Goal: Task Accomplishment & Management: Use online tool/utility

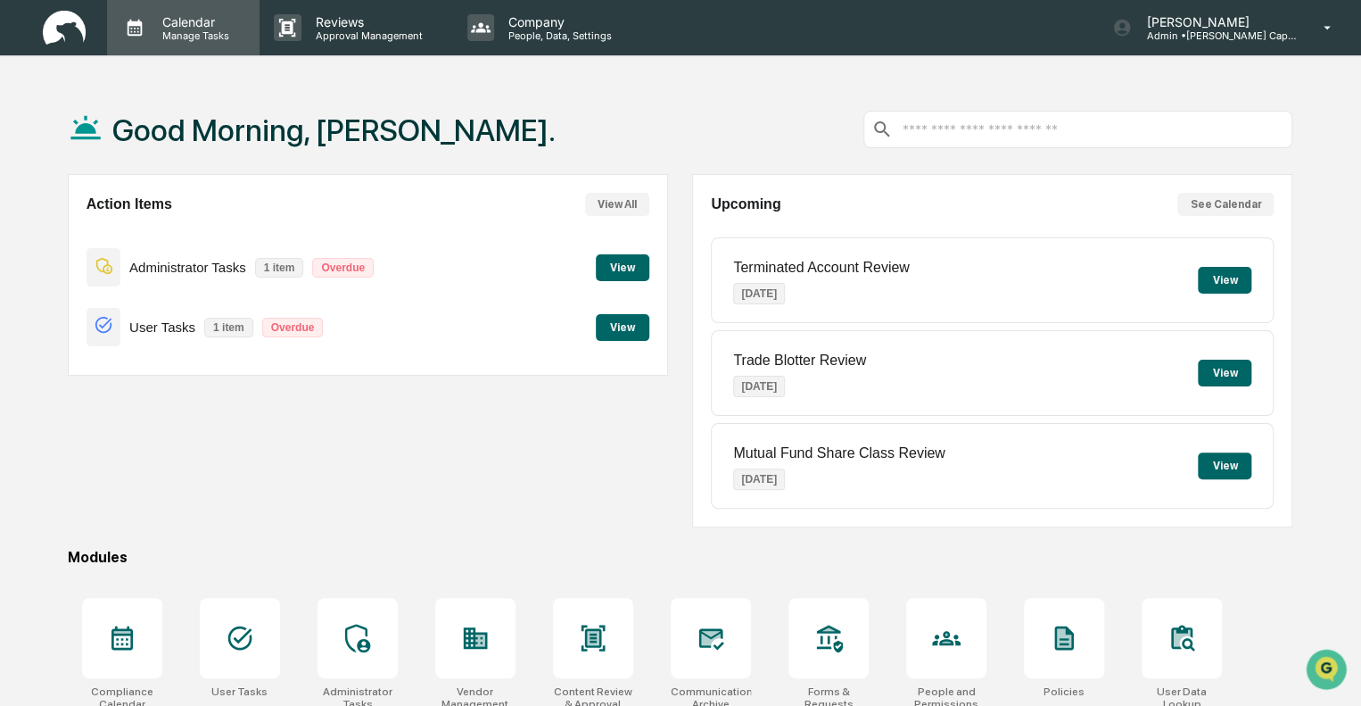
click at [188, 28] on p "Calendar" at bounding box center [193, 21] width 90 height 15
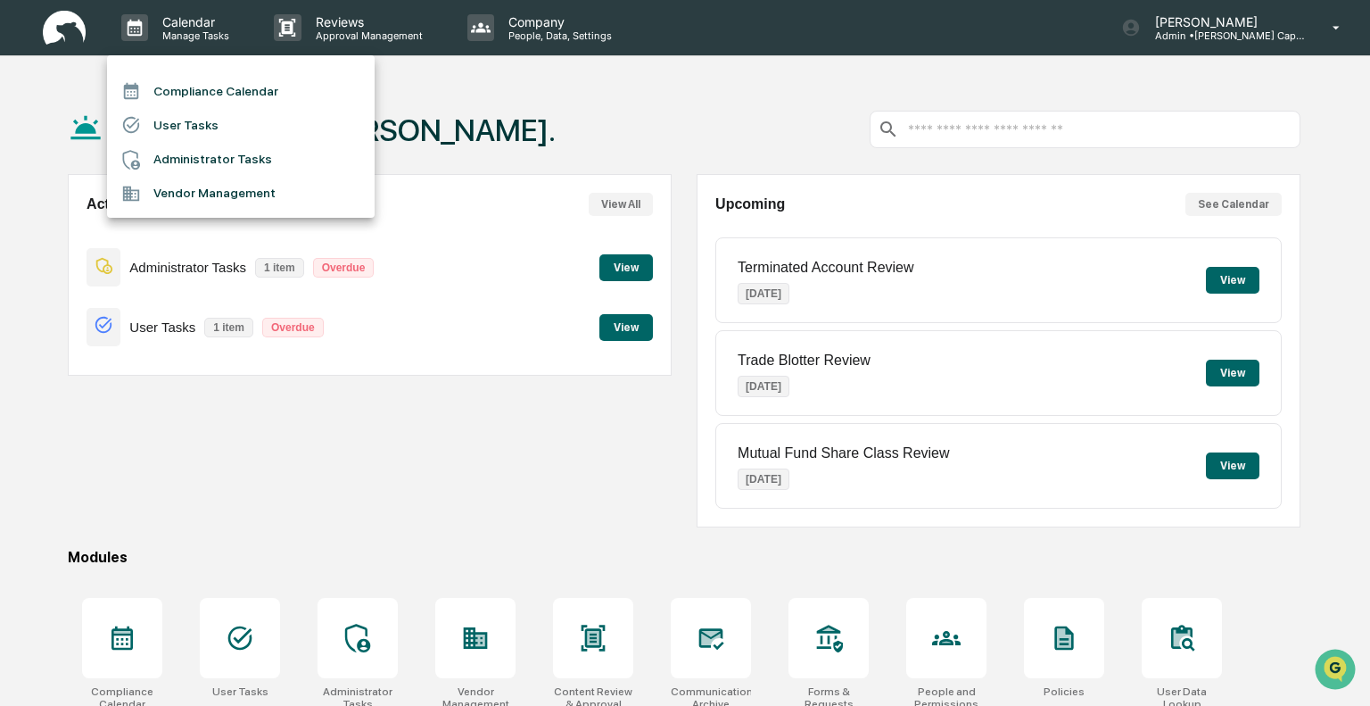
click at [213, 164] on li "Administrator Tasks" at bounding box center [241, 160] width 268 height 34
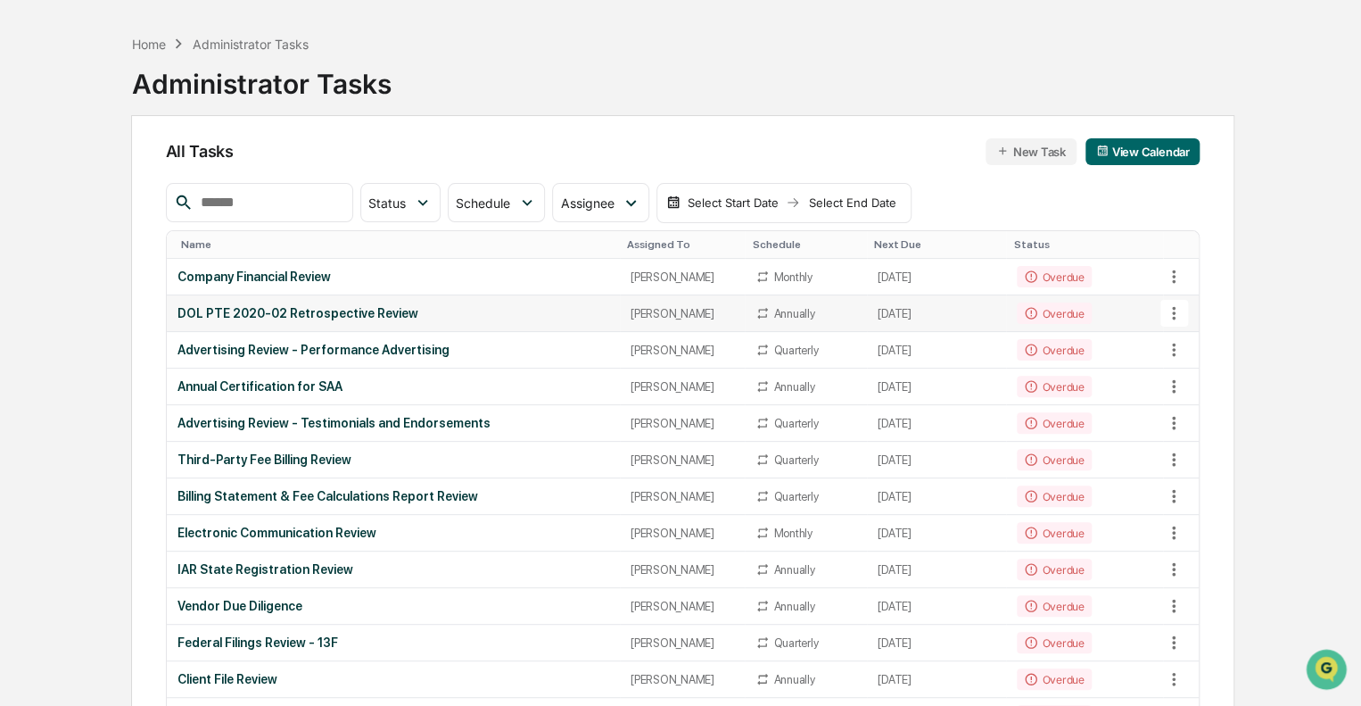
scroll to position [89, 0]
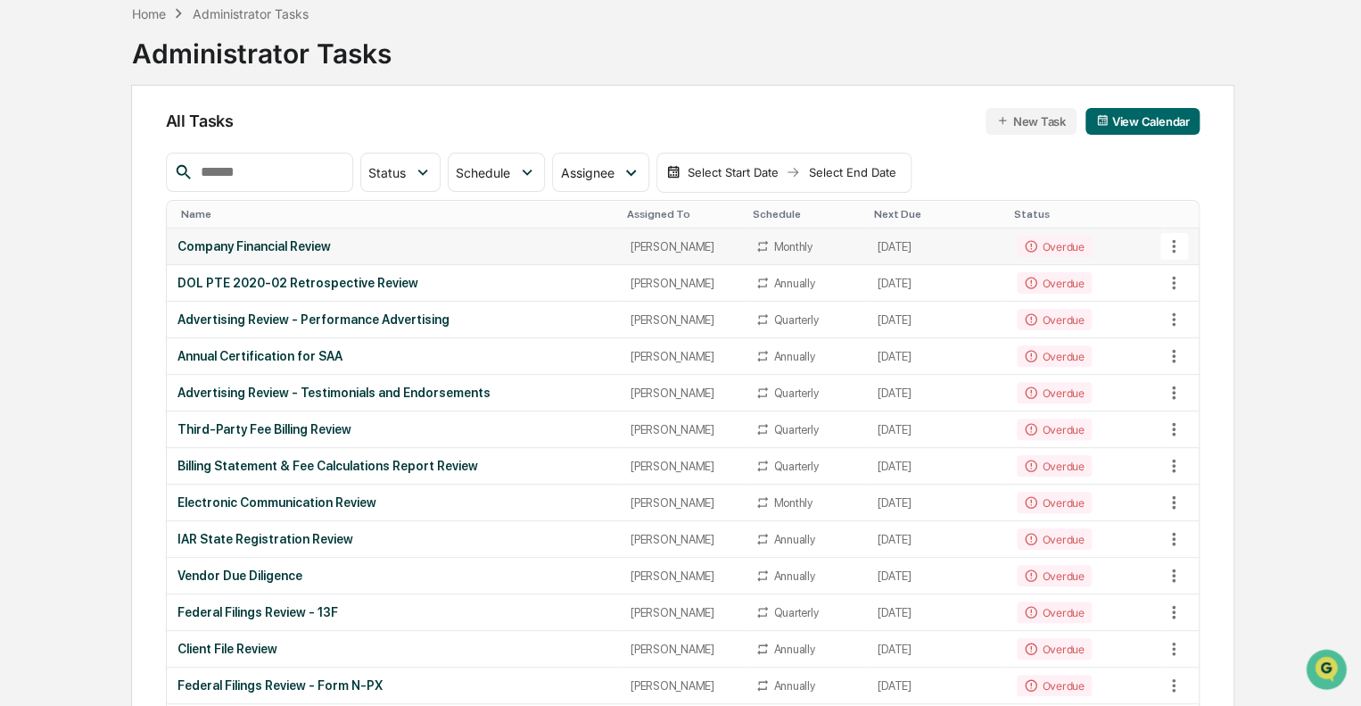
click at [444, 249] on div "Company Financial Review" at bounding box center [394, 246] width 432 height 14
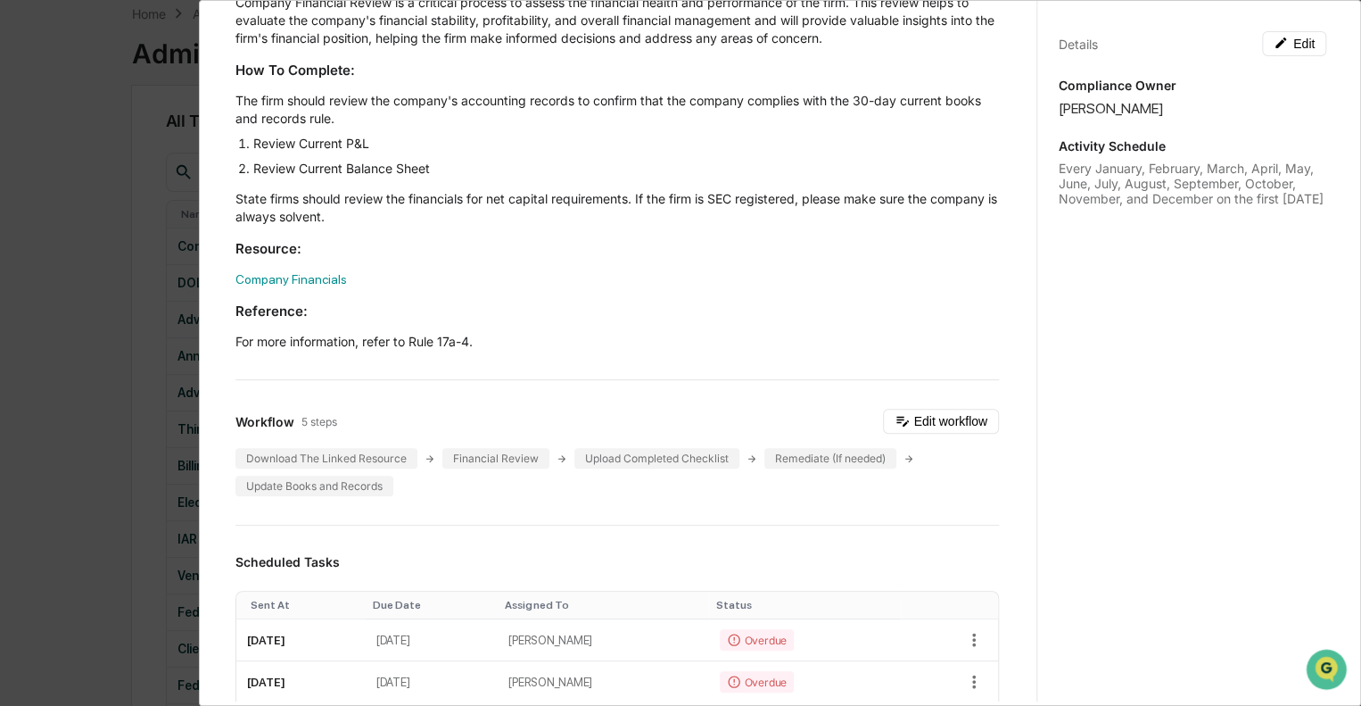
scroll to position [178, 0]
click at [294, 276] on link "Company Financials" at bounding box center [292, 276] width 112 height 14
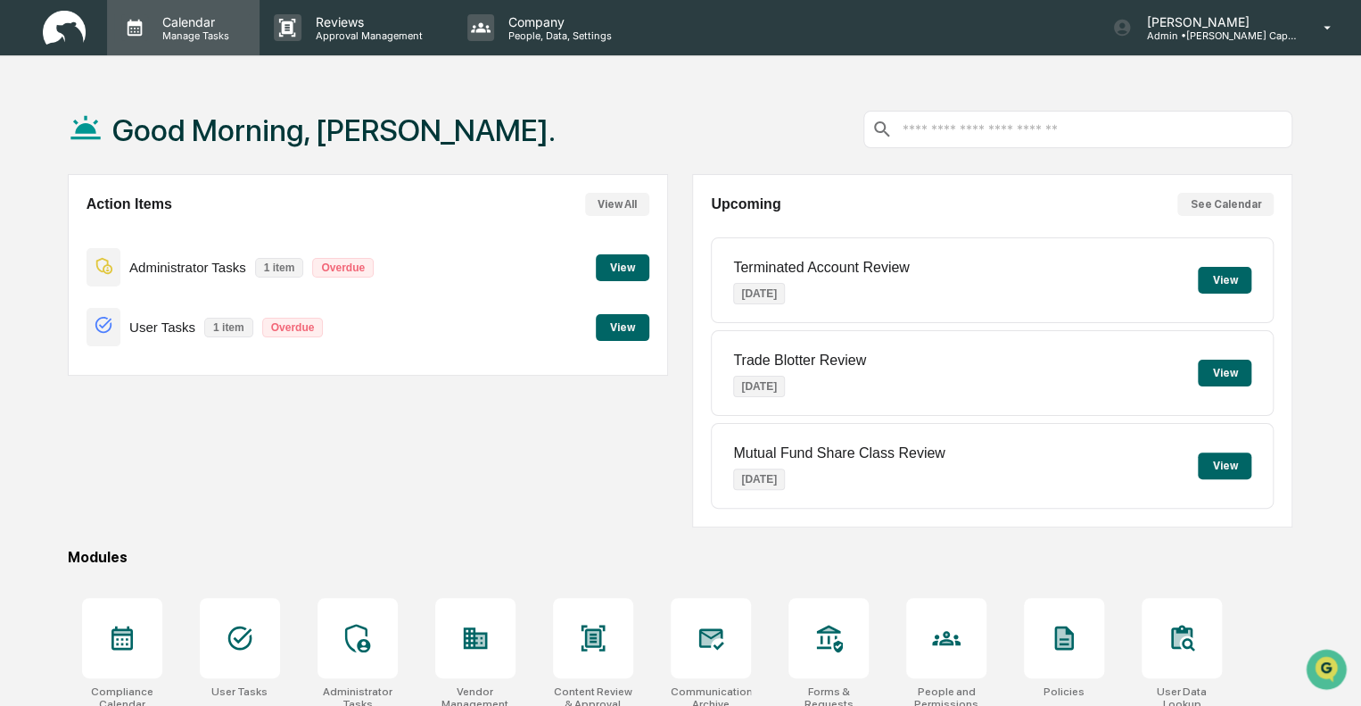
click at [181, 25] on p "Calendar" at bounding box center [193, 21] width 90 height 15
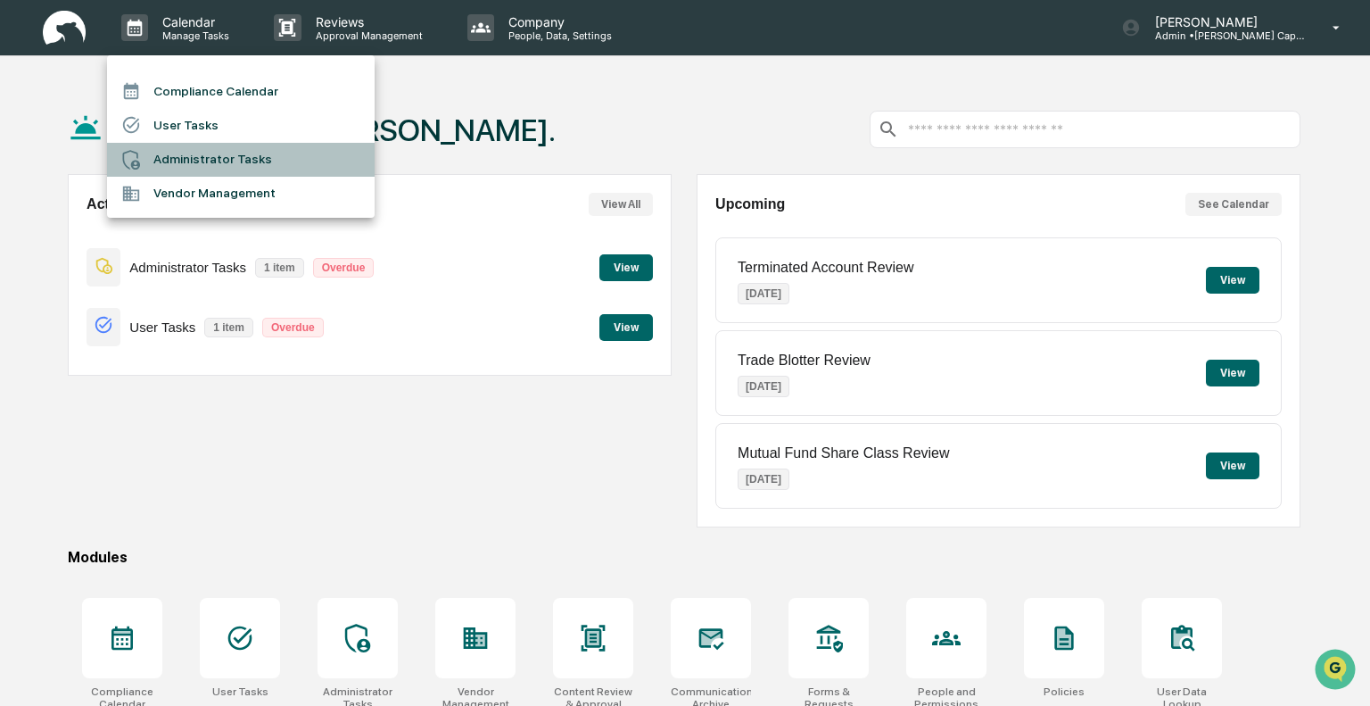
click at [182, 157] on li "Administrator Tasks" at bounding box center [241, 160] width 268 height 34
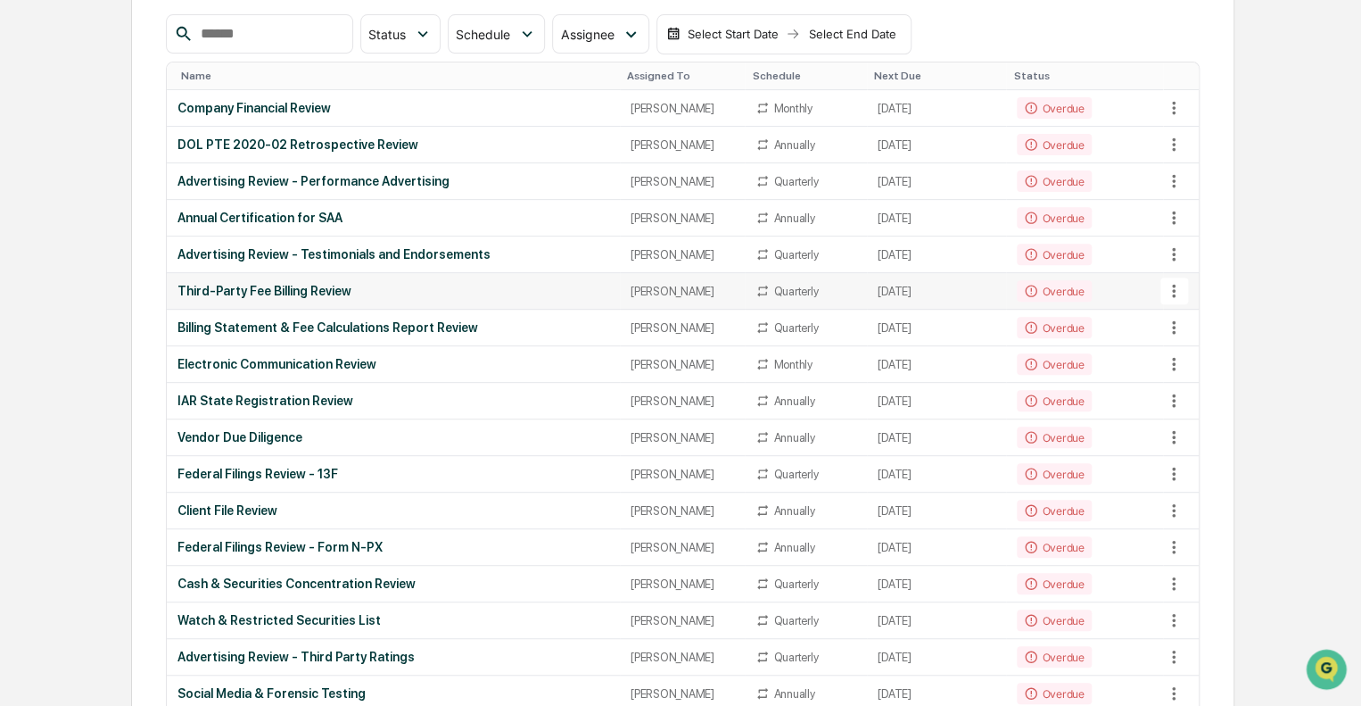
scroll to position [268, 0]
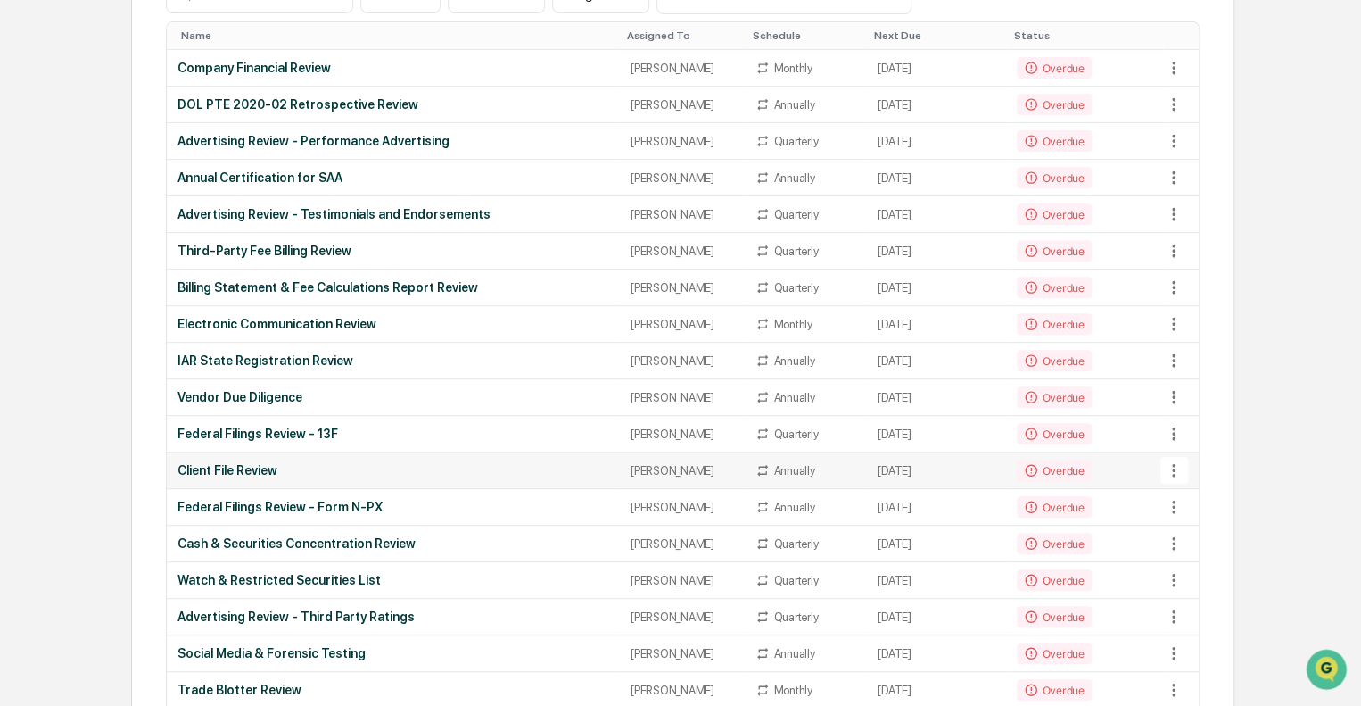
click at [396, 463] on div "Client File Review" at bounding box center [394, 470] width 432 height 14
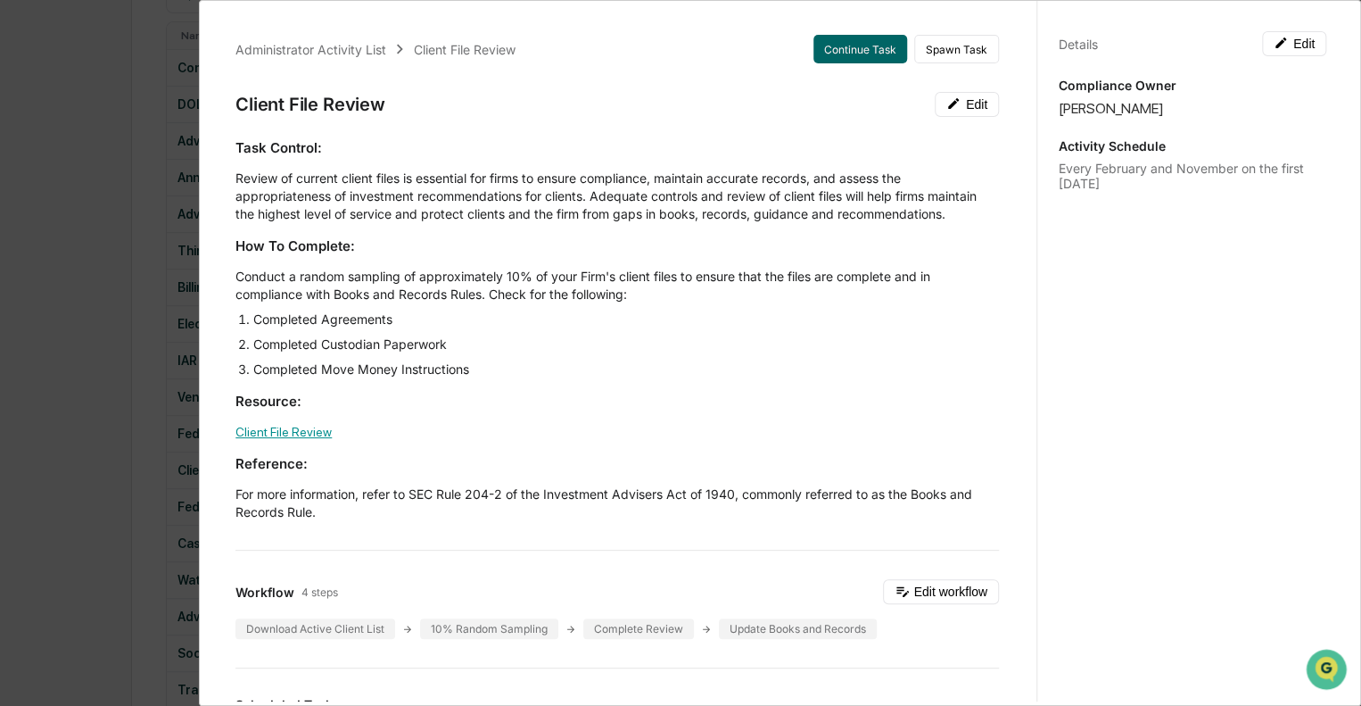
click at [297, 439] on link "Client File Review" at bounding box center [284, 432] width 96 height 14
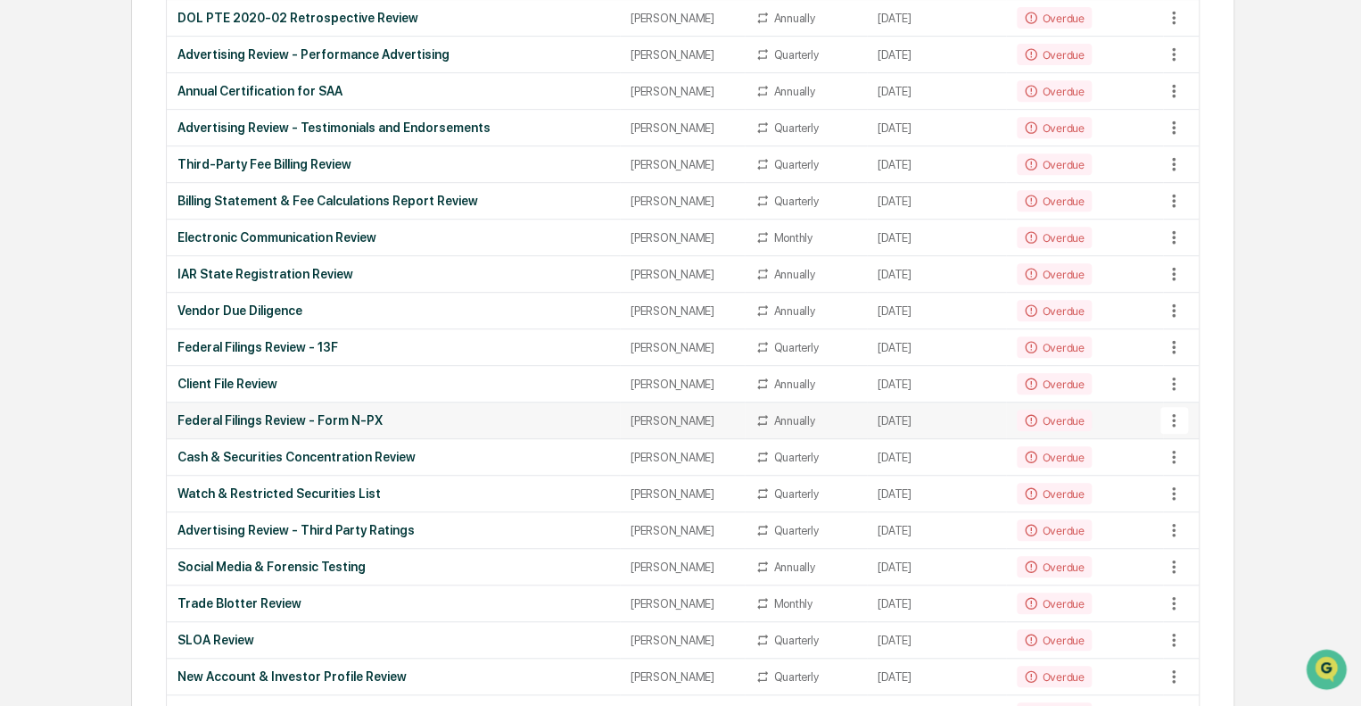
scroll to position [357, 0]
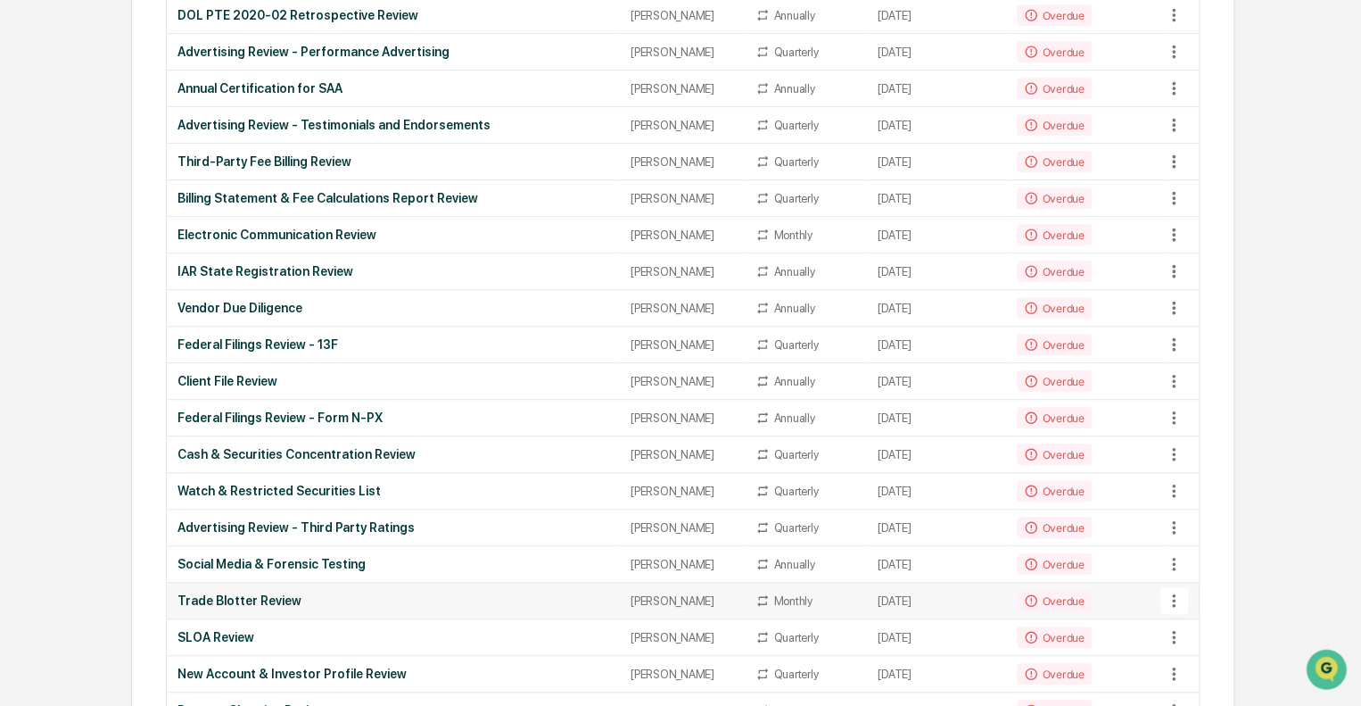
click at [341, 593] on div "Trade Blotter Review" at bounding box center [394, 600] width 432 height 14
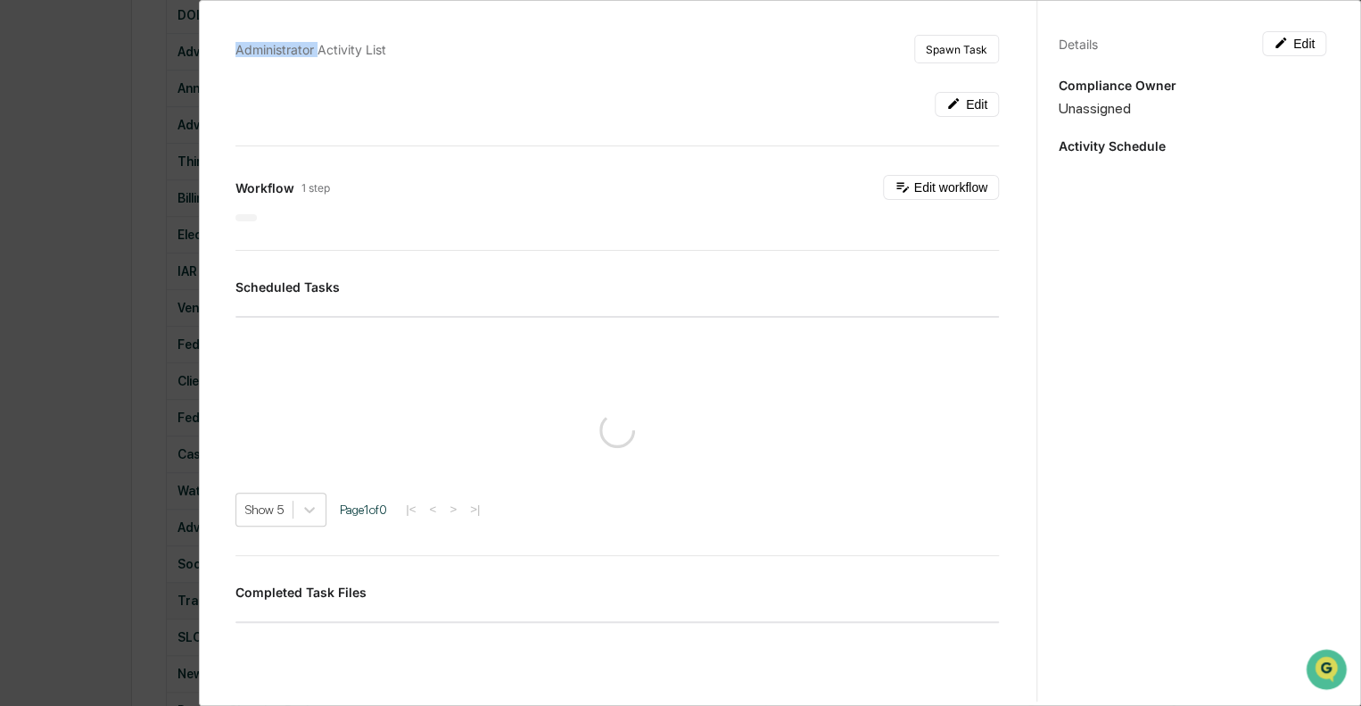
click at [341, 591] on div "Administrator Activity List Spawn Task Edit Workflow 1 step Edit workflow Sched…" at bounding box center [680, 353] width 1361 height 706
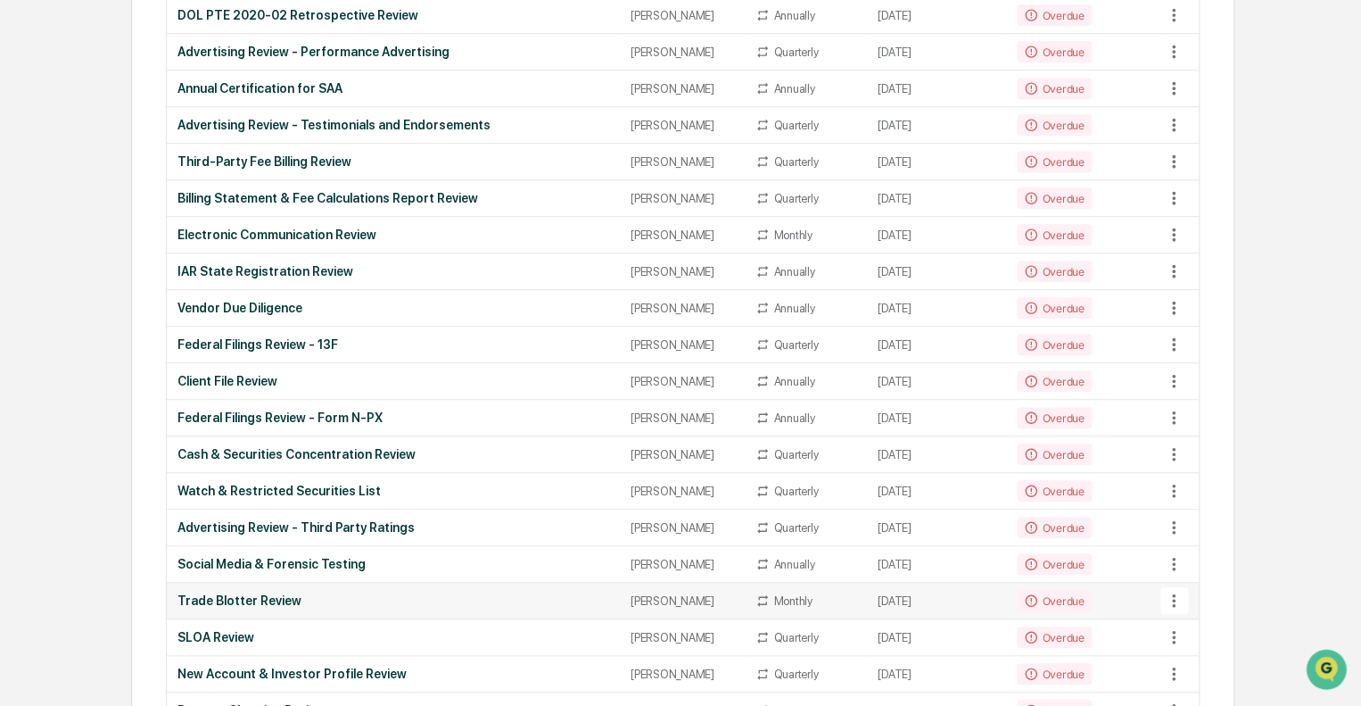
click at [401, 588] on td "Trade Blotter Review" at bounding box center [393, 601] width 453 height 37
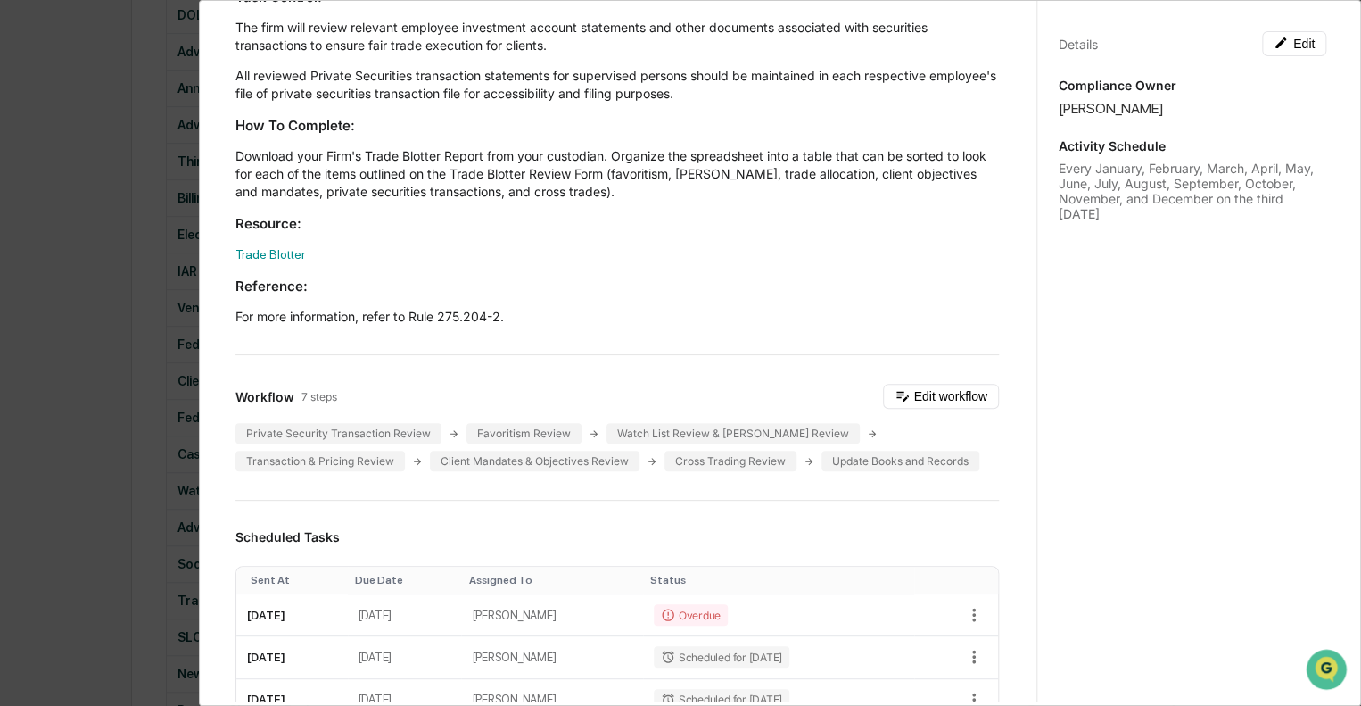
scroll to position [0, 0]
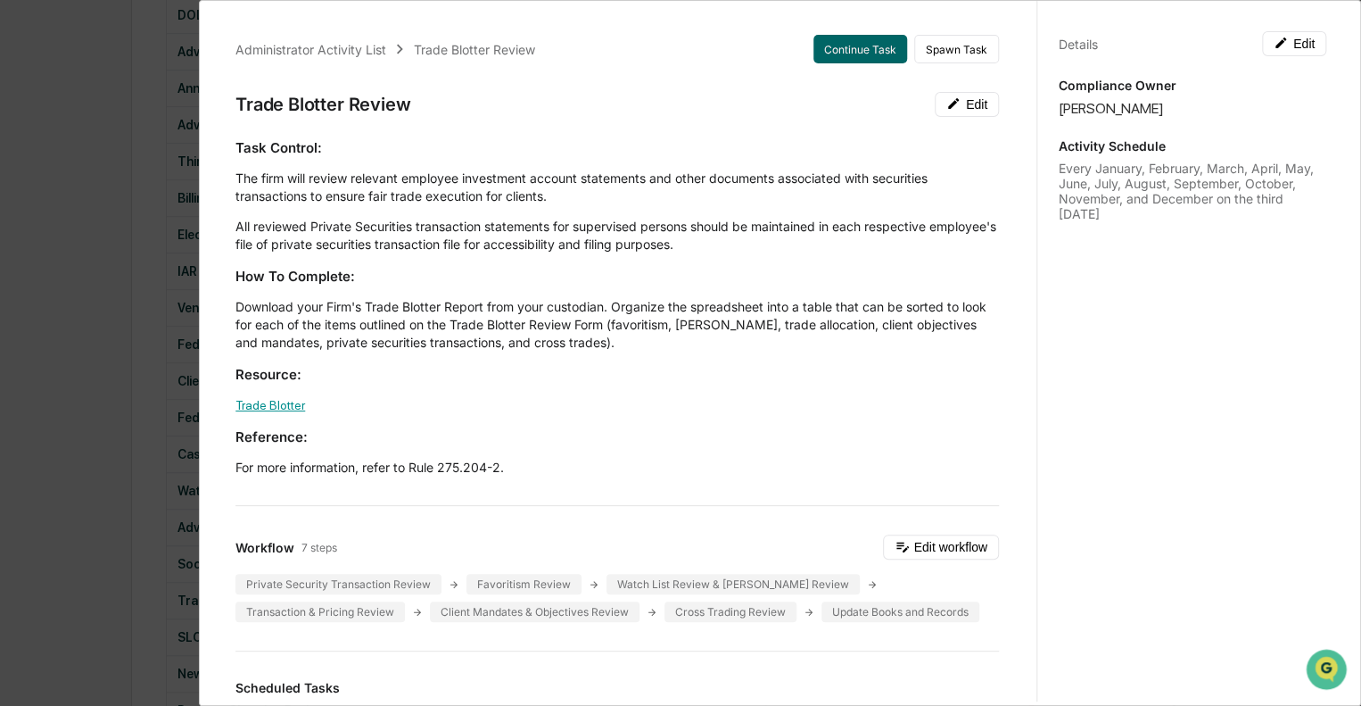
click at [254, 407] on link "Trade Blotter" at bounding box center [271, 405] width 70 height 14
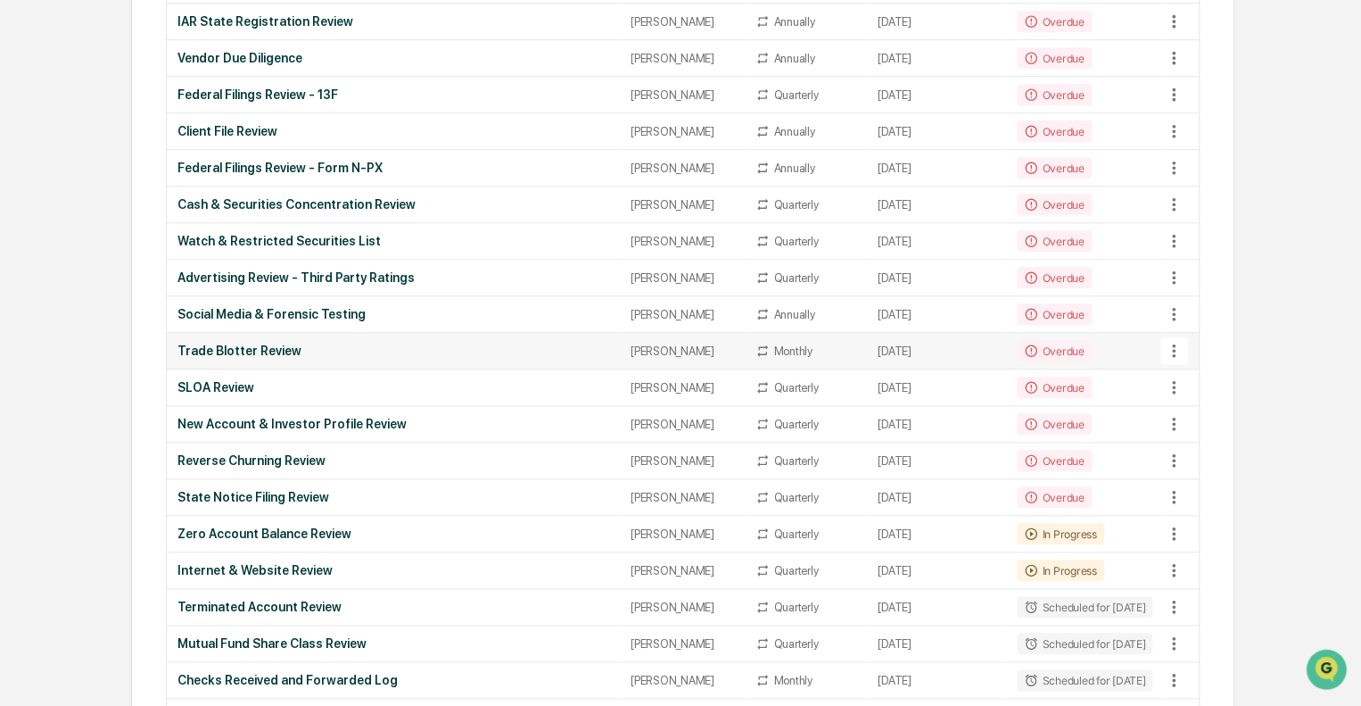
scroll to position [624, 0]
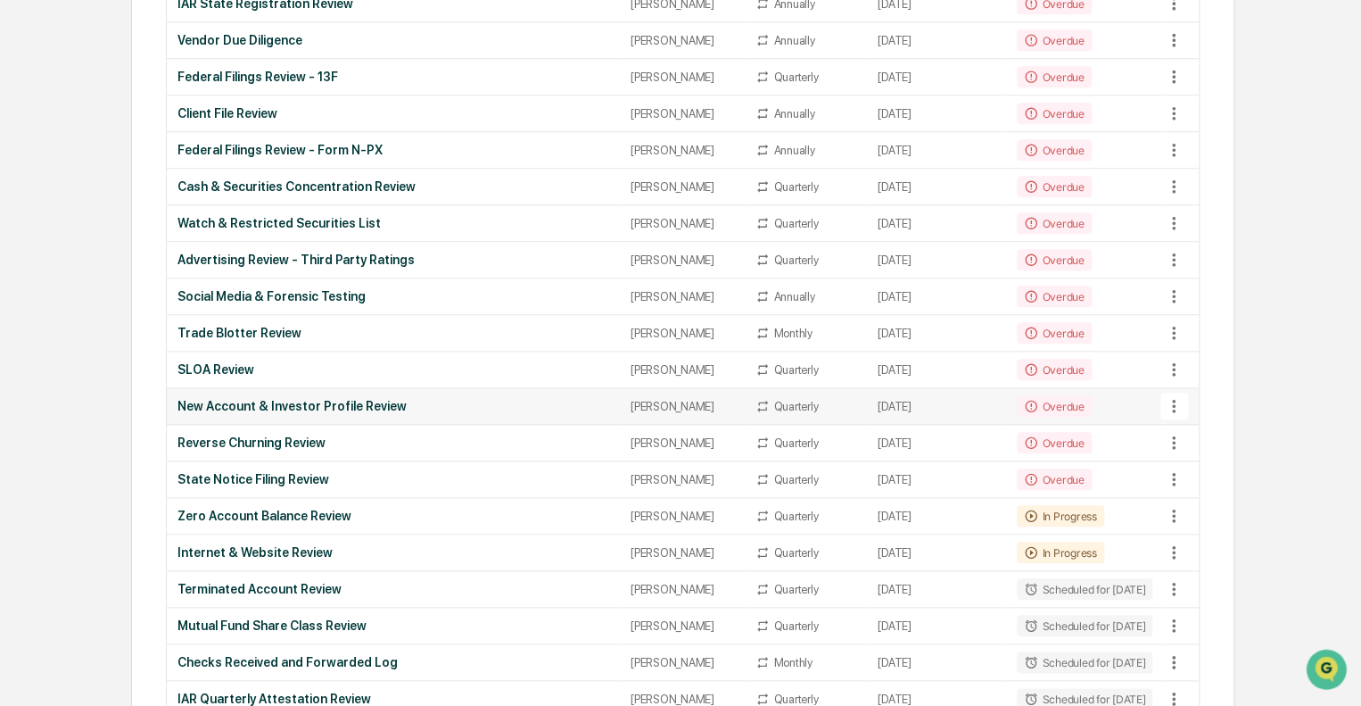
click at [421, 404] on div "New Account & Investor Profile Review" at bounding box center [394, 406] width 432 height 14
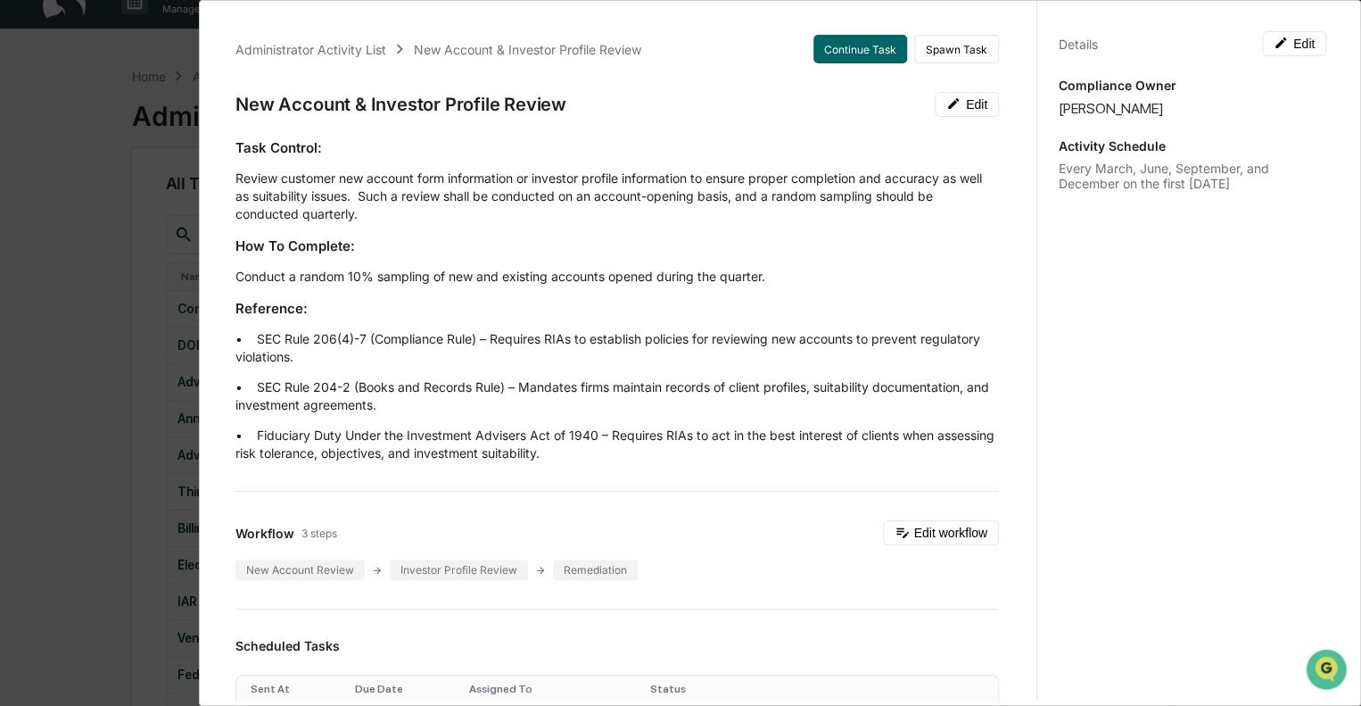
scroll to position [0, 0]
click at [66, 163] on div "Administrator Activity List New Account & Investor Profile Review Continue Task…" at bounding box center [680, 353] width 1361 height 706
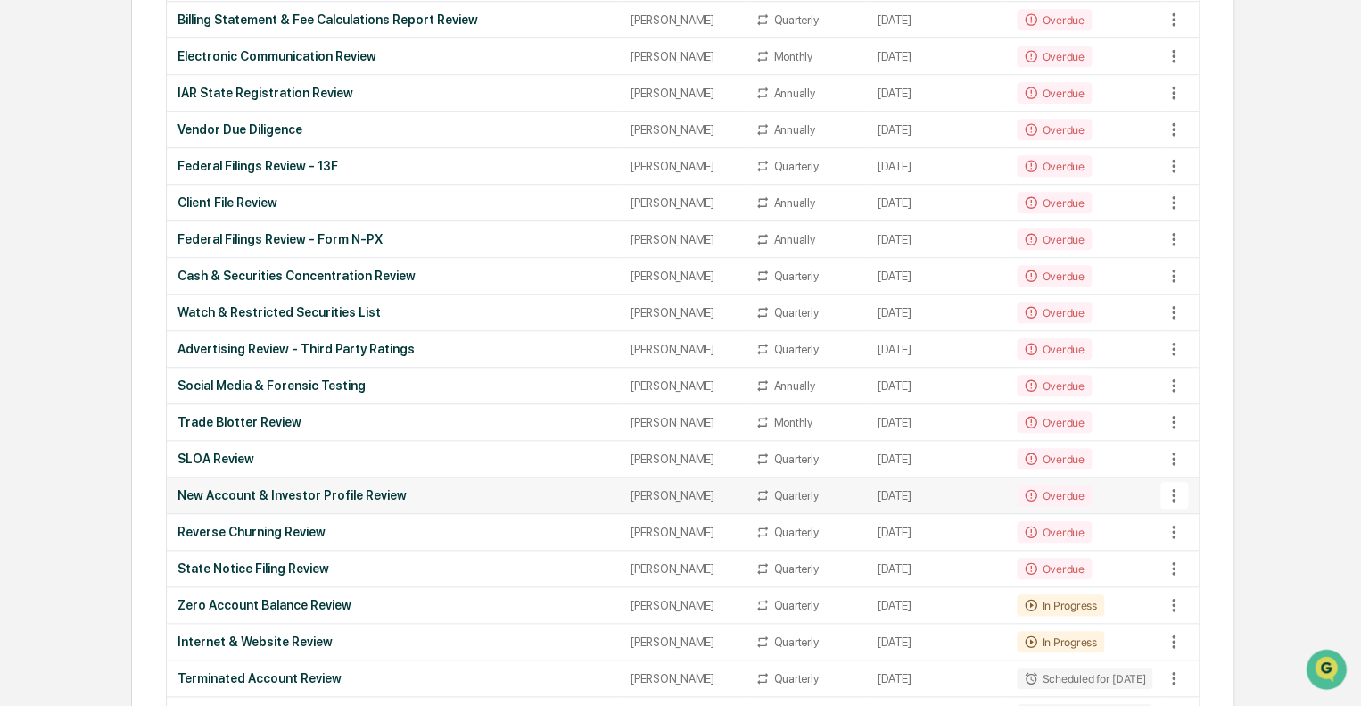
scroll to position [624, 0]
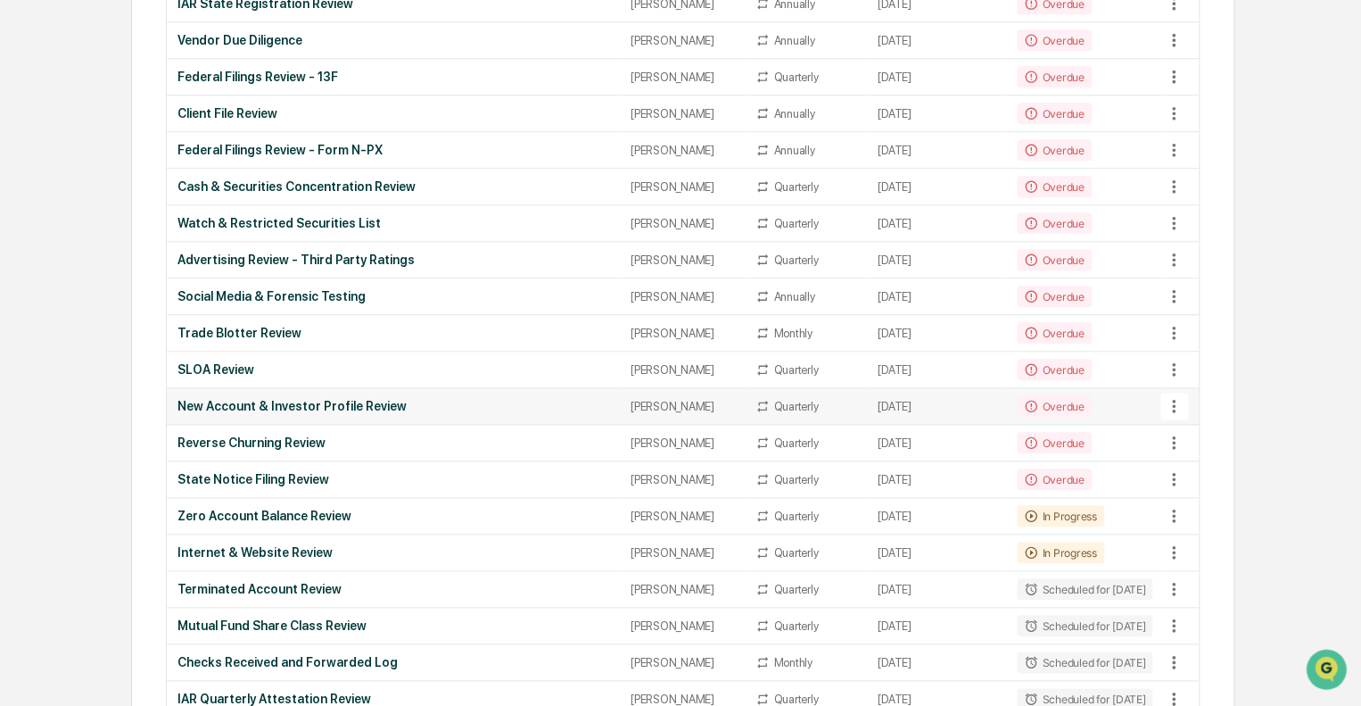
click at [374, 399] on div "New Account & Investor Profile Review" at bounding box center [394, 406] width 432 height 14
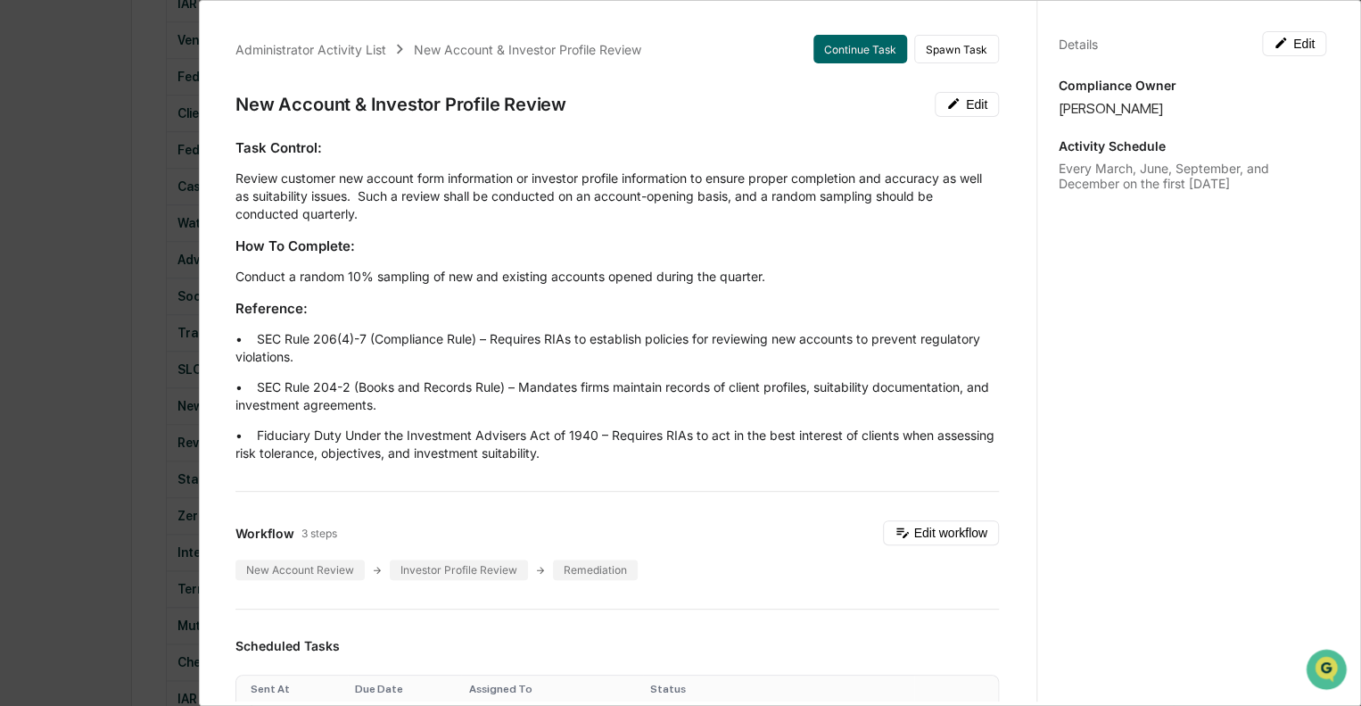
drag, startPoint x: 363, startPoint y: 356, endPoint x: 273, endPoint y: 341, distance: 91.4
click at [273, 341] on p "• SEC Rule 206(4)-7 (Compliance Rule) – Requires RIAs to establish policies for…" at bounding box center [618, 348] width 764 height 36
click at [389, 352] on p "• SEC Rule 206(4)-7 (Compliance Rule) – Requires RIAs to establish policies for…" at bounding box center [618, 348] width 764 height 36
drag, startPoint x: 500, startPoint y: 407, endPoint x: 270, endPoint y: 384, distance: 231.3
click at [270, 384] on p "• SEC Rule 204-2 (Books and Records Rule) – Mandates firms maintain records of …" at bounding box center [618, 396] width 764 height 36
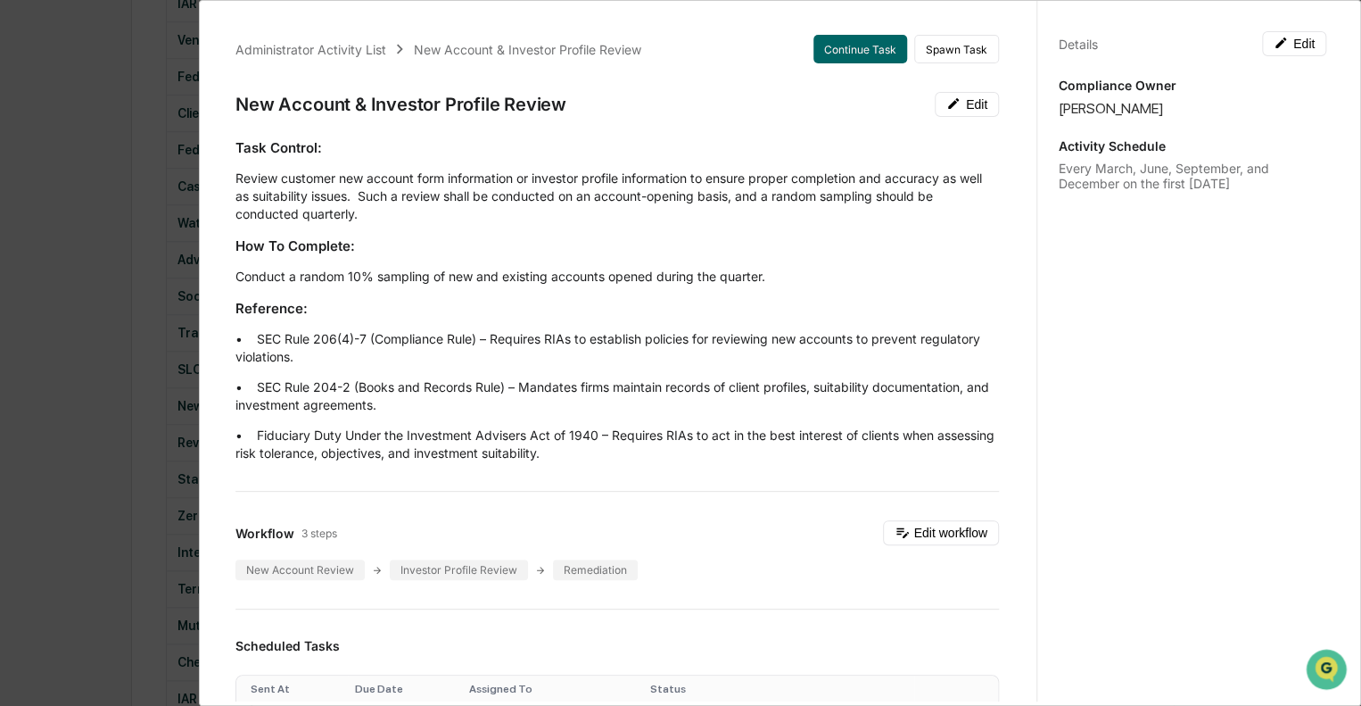
click at [576, 394] on p "• SEC Rule 204-2 (Books and Records Rule) – Mandates firms maintain records of …" at bounding box center [618, 396] width 764 height 36
click at [164, 61] on div "Administrator Activity List New Account & Investor Profile Review Continue Task…" at bounding box center [680, 353] width 1361 height 706
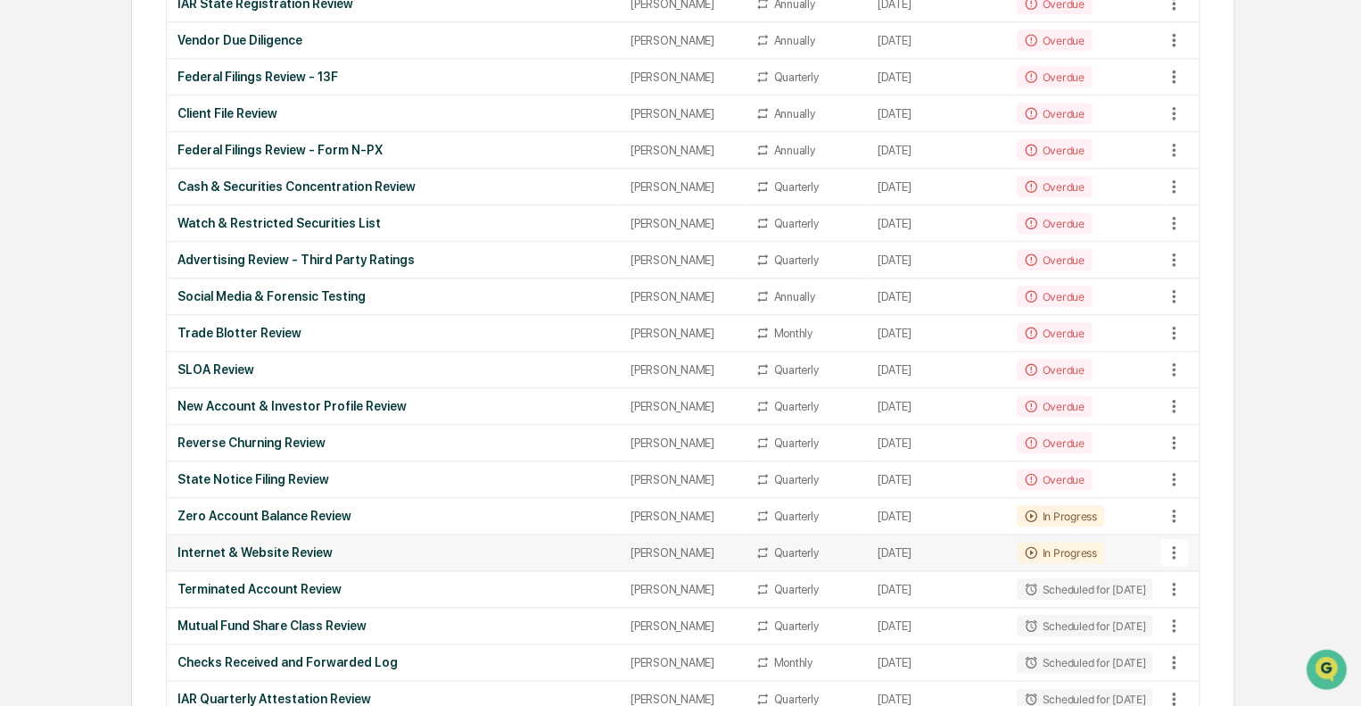
scroll to position [714, 0]
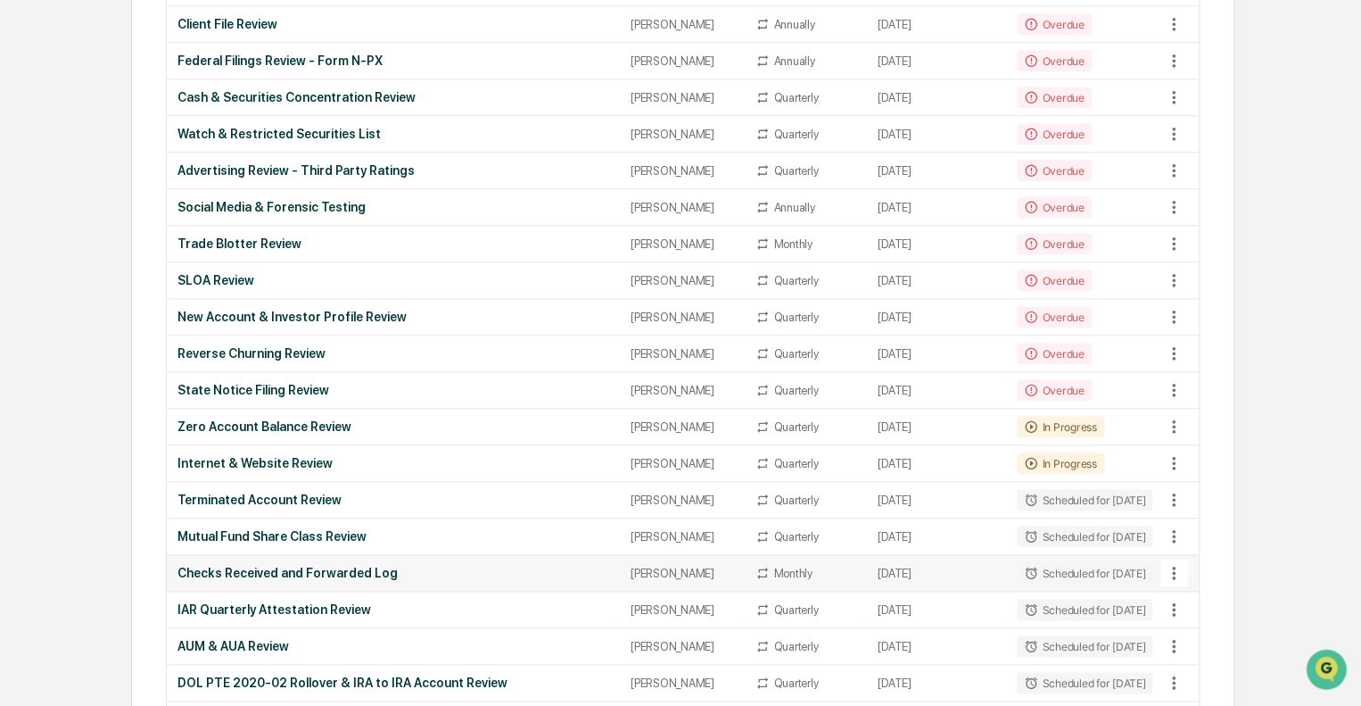
click at [428, 569] on div "Checks Received and Forwarded Log" at bounding box center [394, 573] width 432 height 14
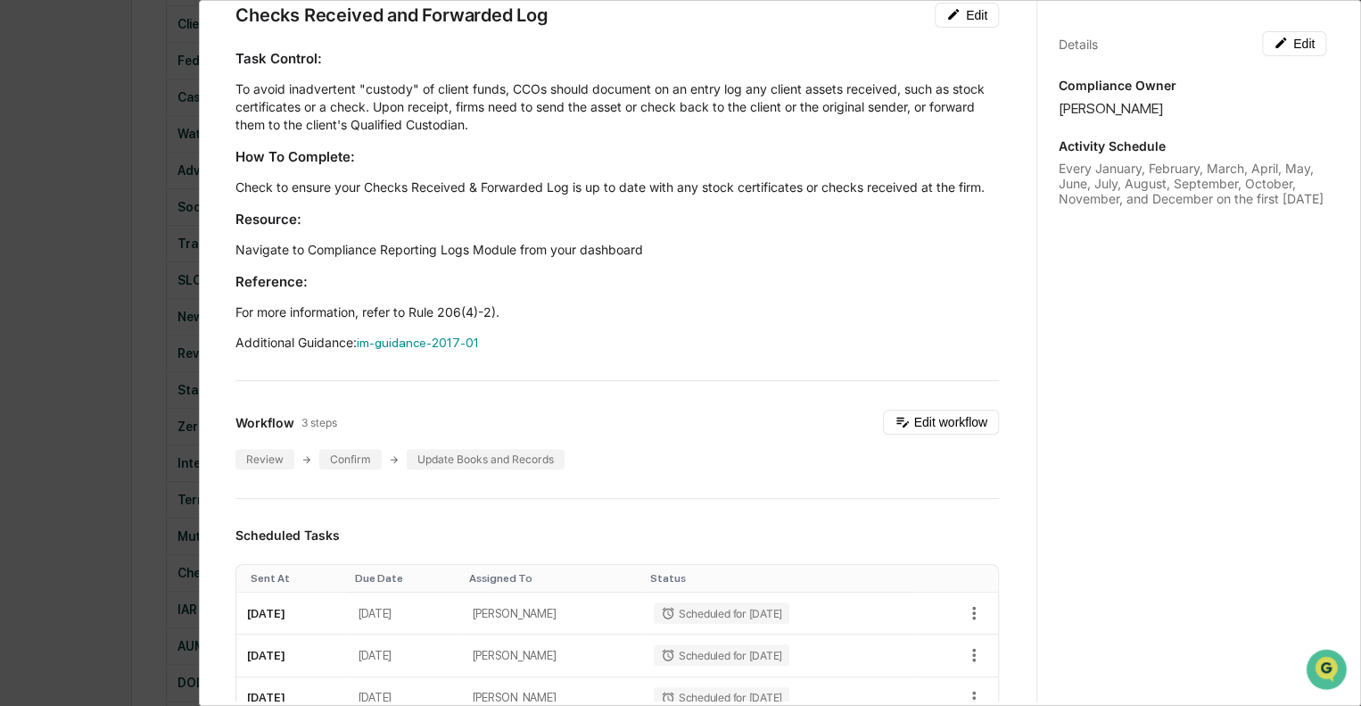
scroll to position [0, 0]
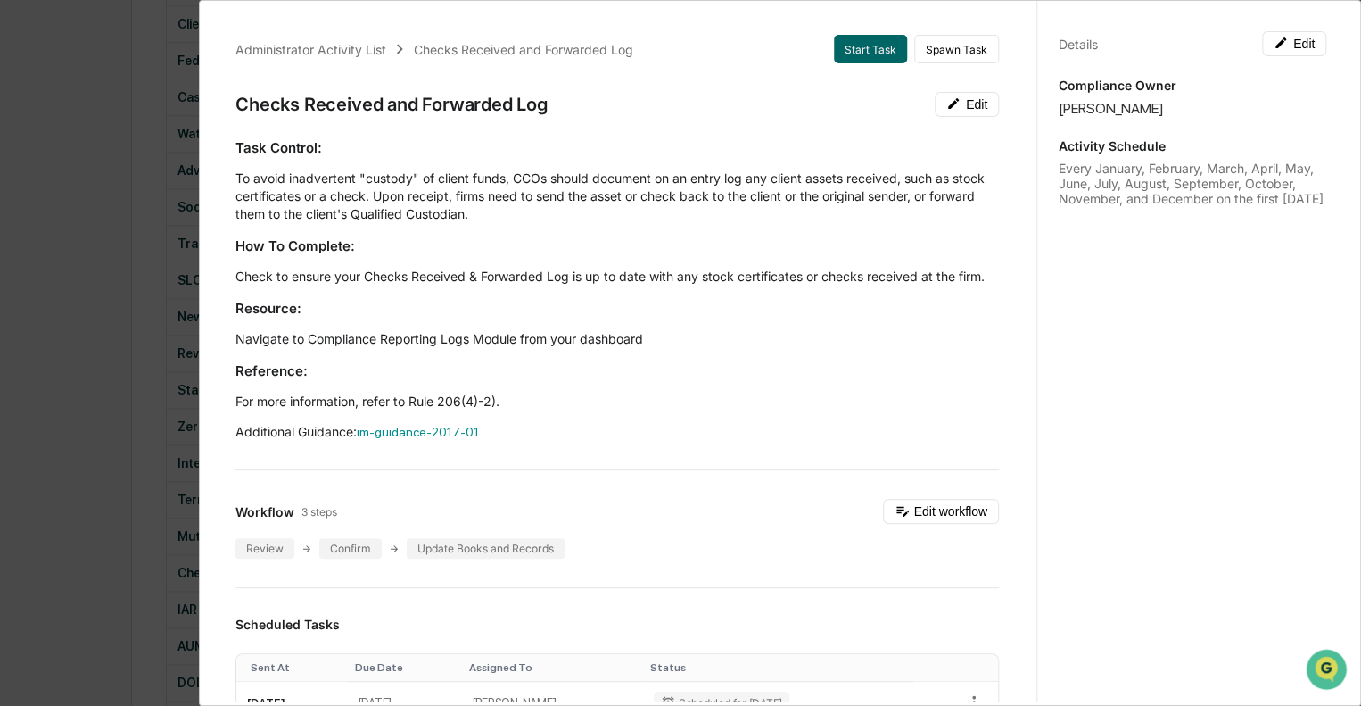
click at [86, 59] on div "Administrator Activity List Checks Received and Forwarded Log Start Task Spawn …" at bounding box center [680, 353] width 1361 height 706
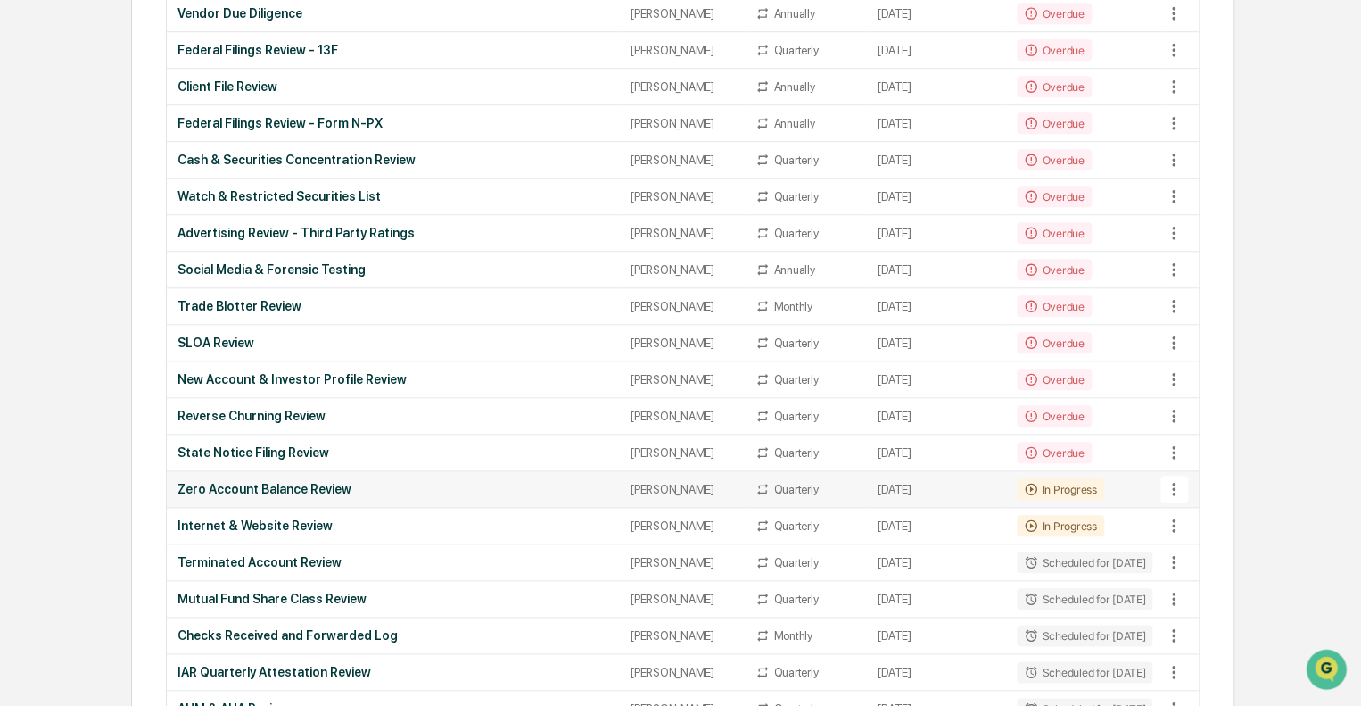
scroll to position [624, 0]
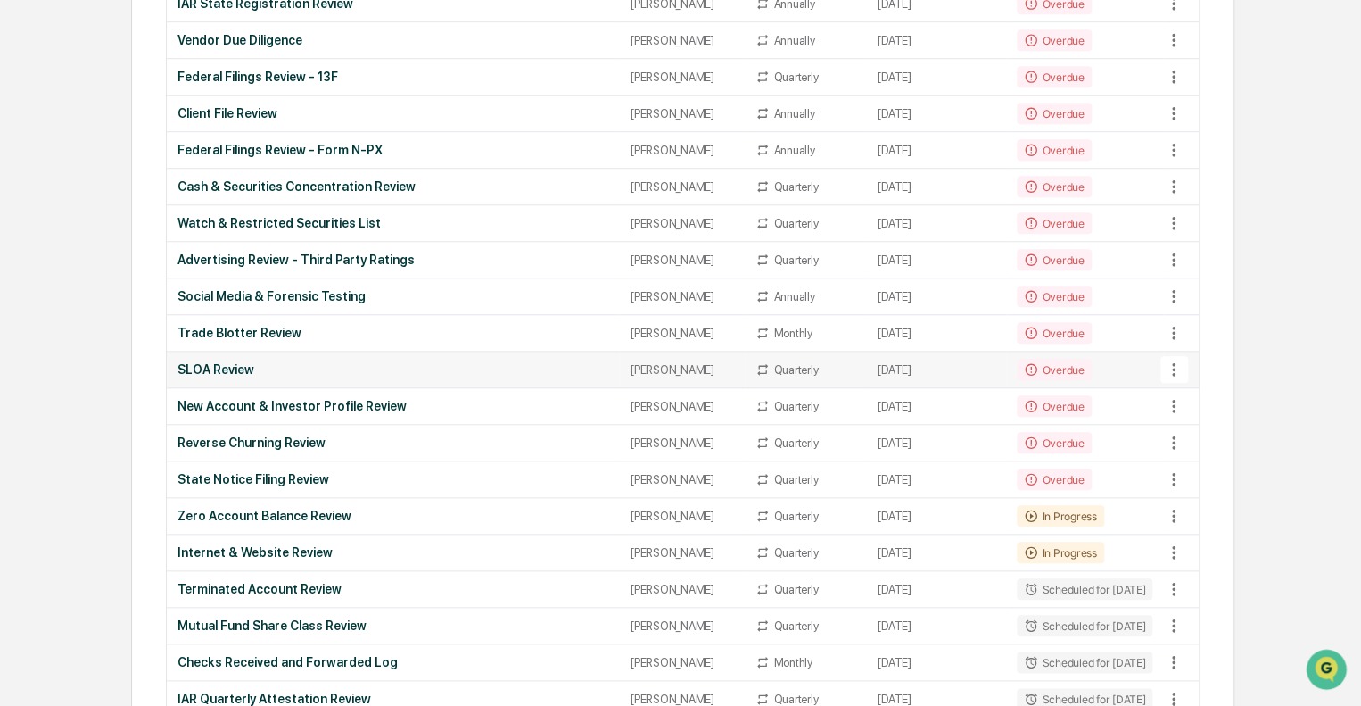
click at [300, 365] on div "SLOA Review" at bounding box center [394, 369] width 432 height 14
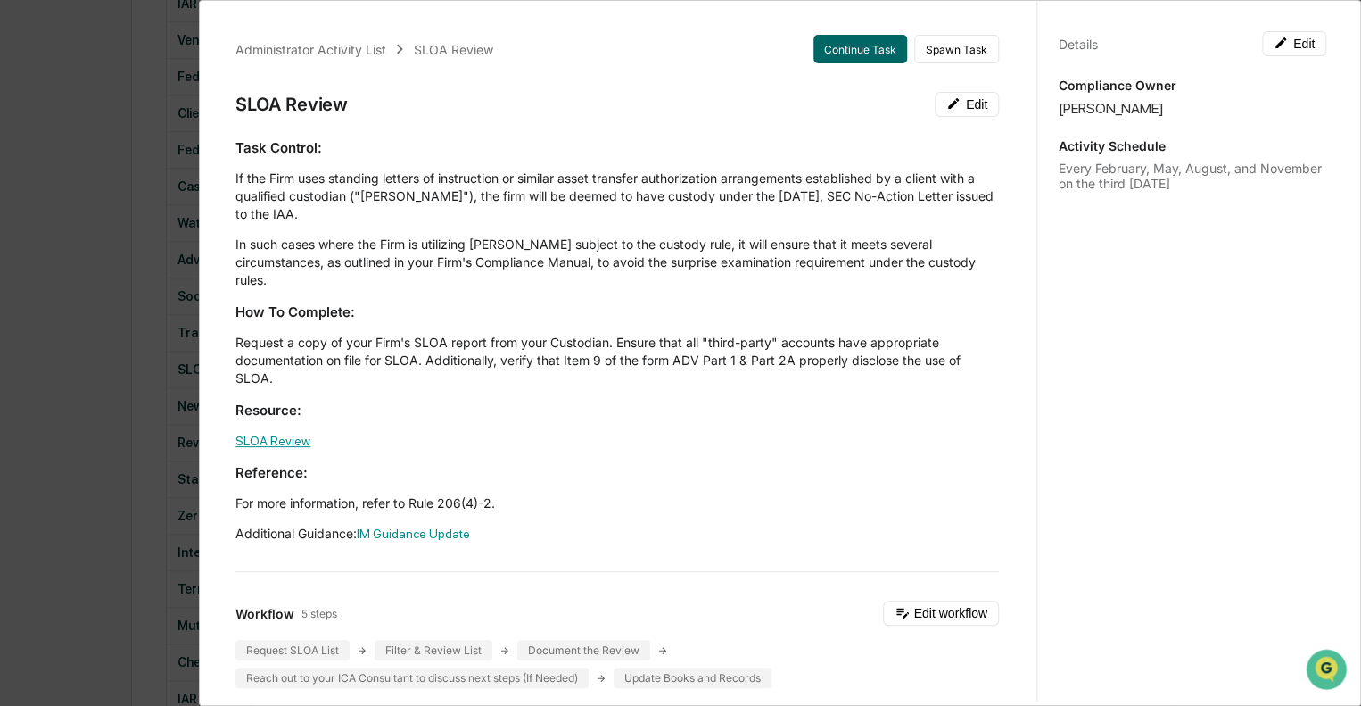
click at [258, 434] on link "SLOA Review" at bounding box center [273, 441] width 75 height 14
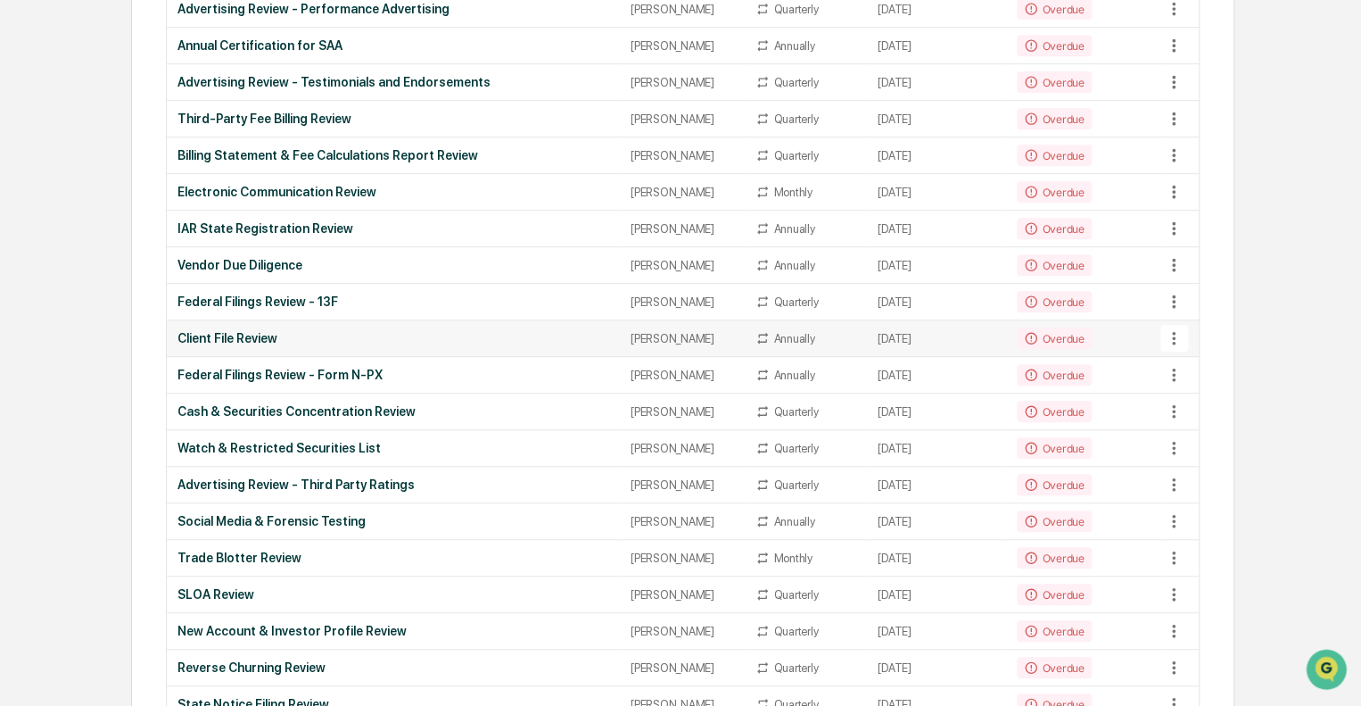
scroll to position [446, 0]
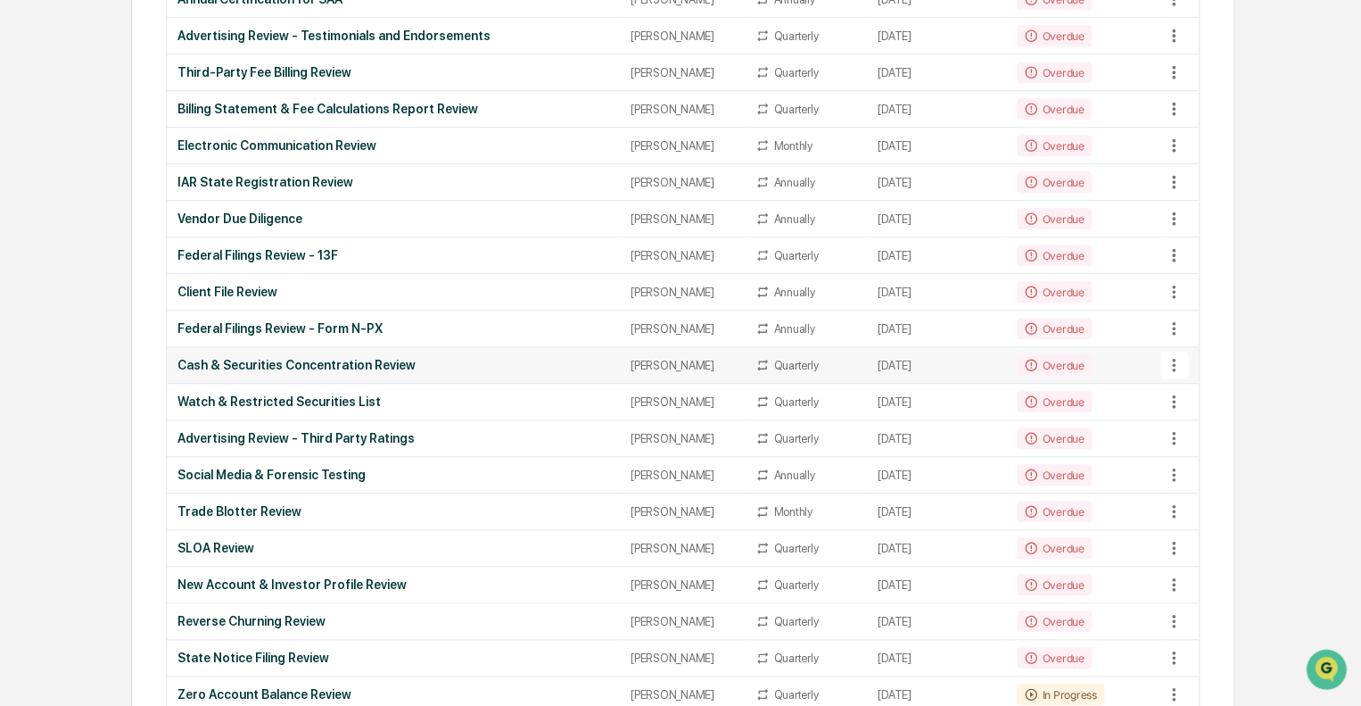
click at [434, 360] on div "Cash & Securities Concentration Review" at bounding box center [394, 365] width 432 height 14
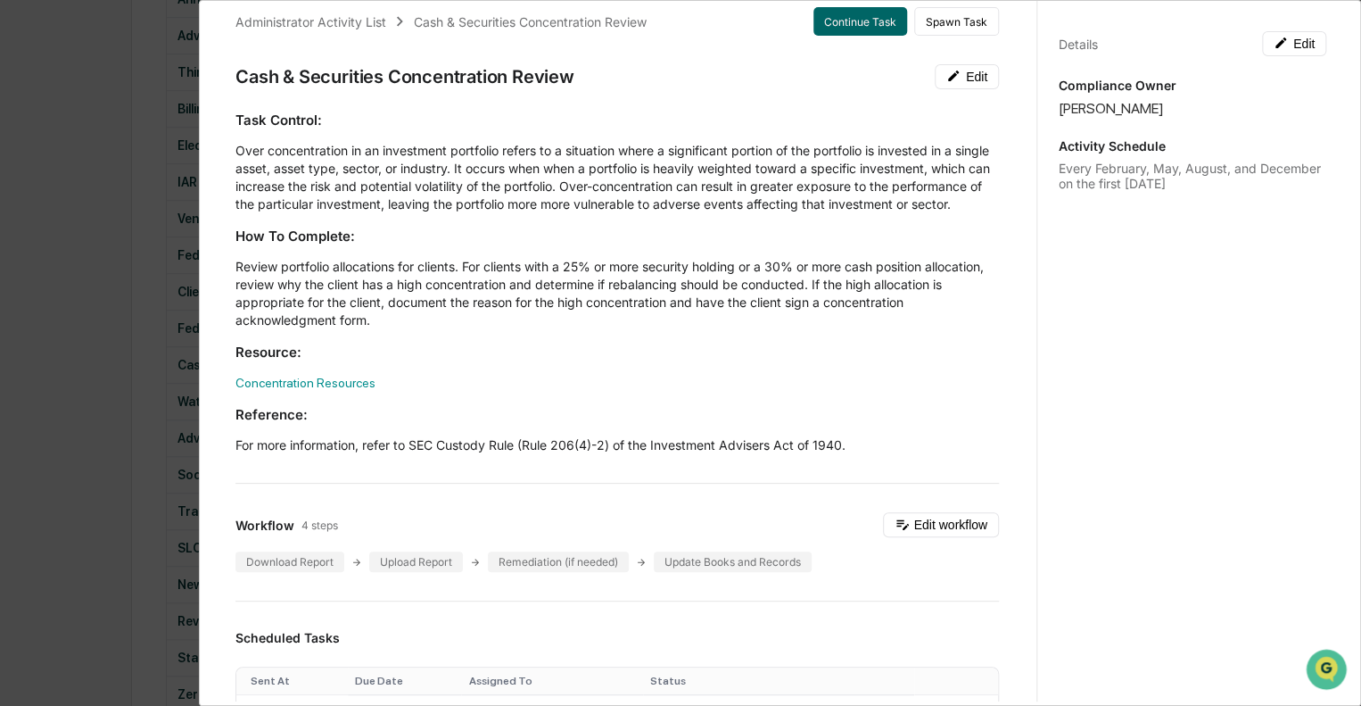
scroll to position [0, 0]
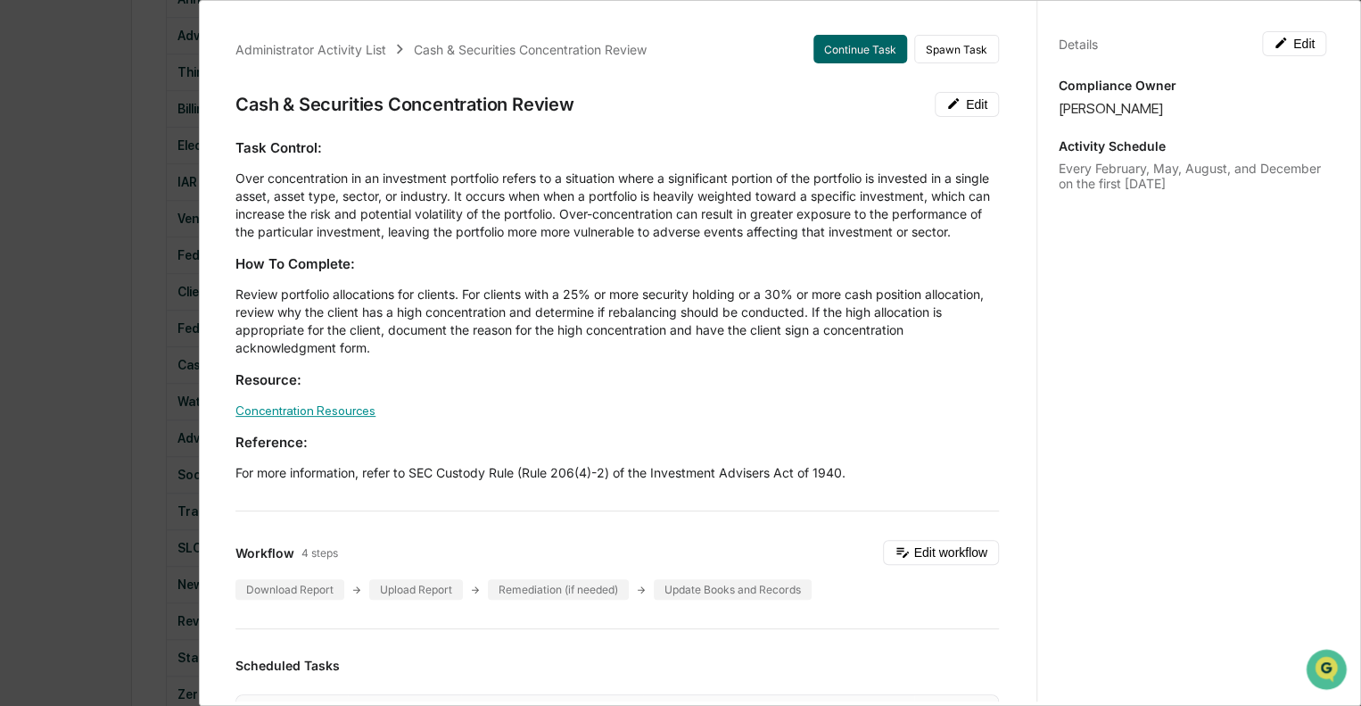
click at [343, 418] on link "Concentration Resources" at bounding box center [306, 410] width 140 height 14
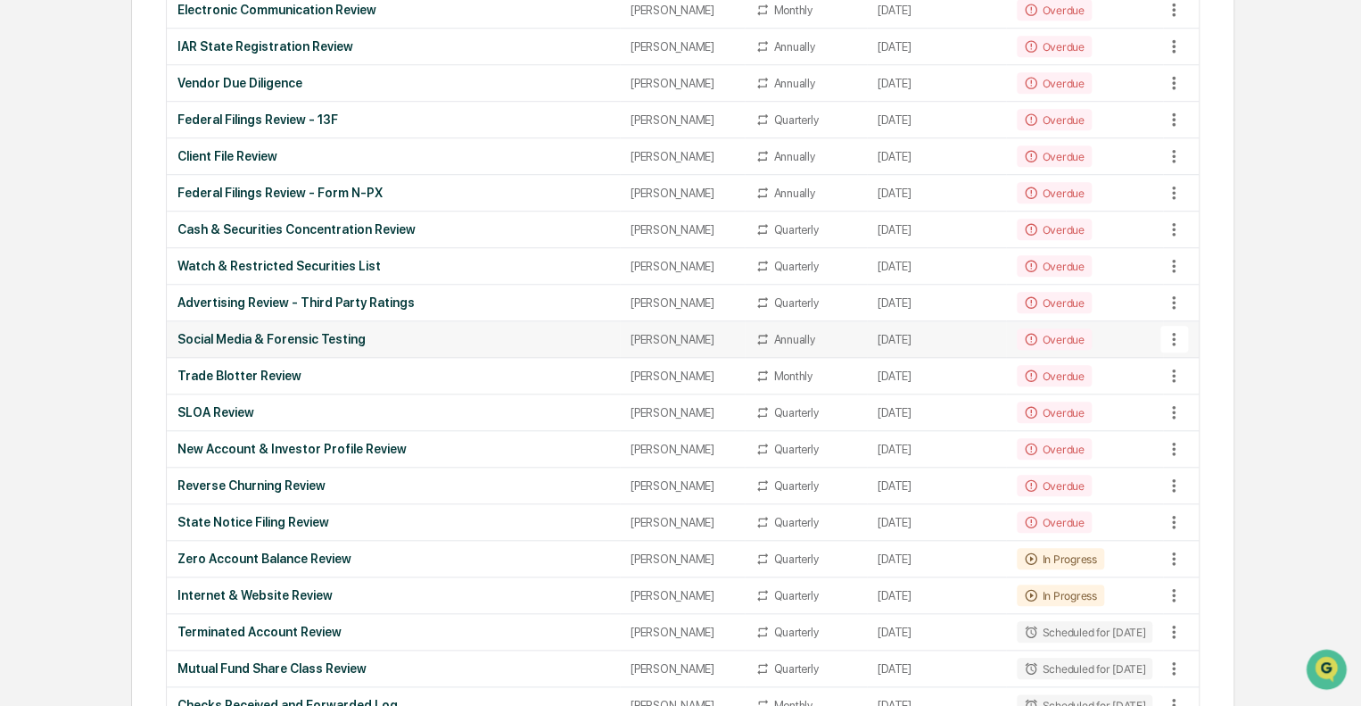
scroll to position [624, 0]
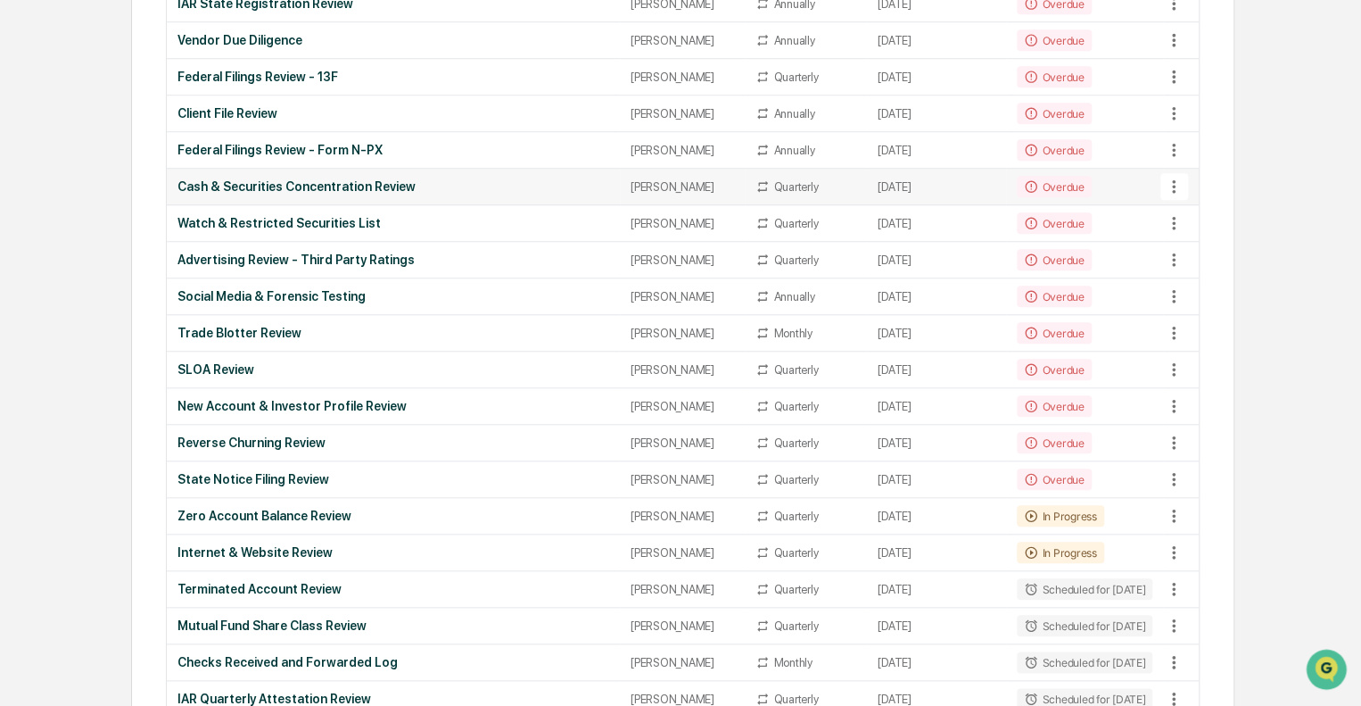
click at [394, 186] on div "Cash & Securities Concentration Review" at bounding box center [394, 186] width 432 height 14
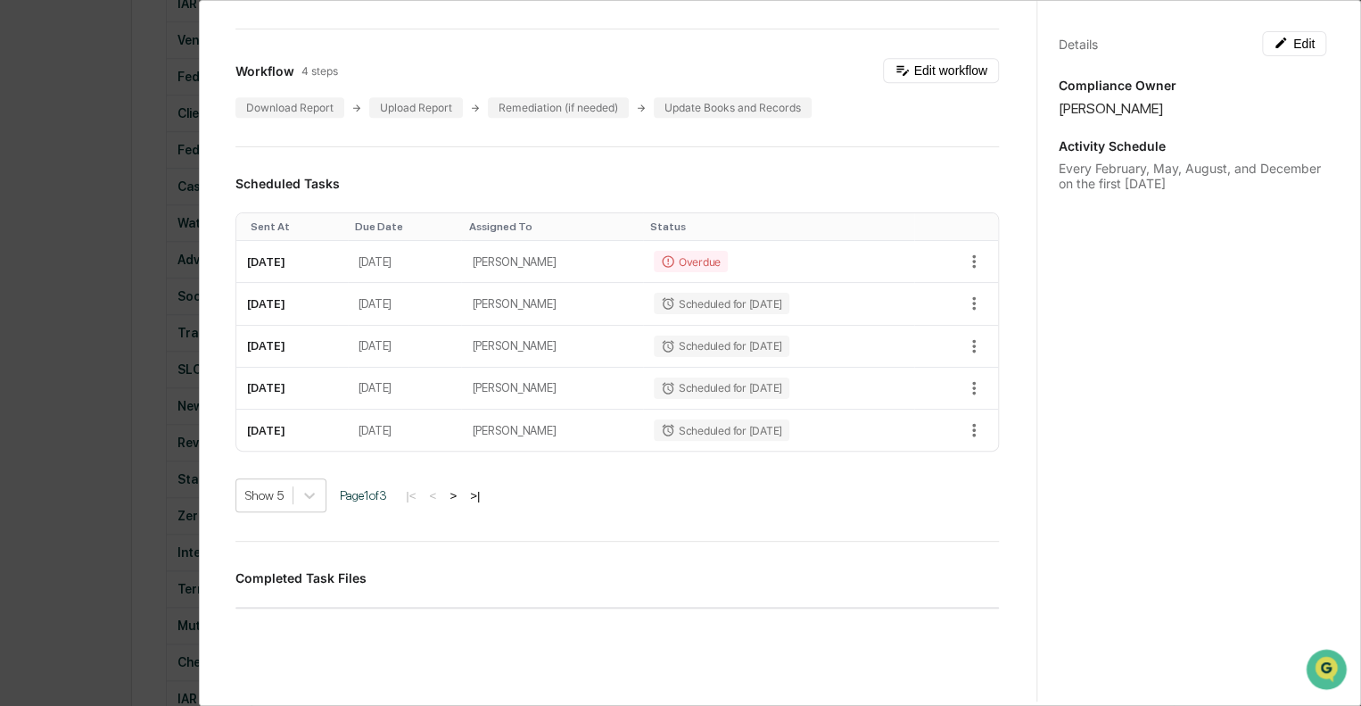
scroll to position [178, 0]
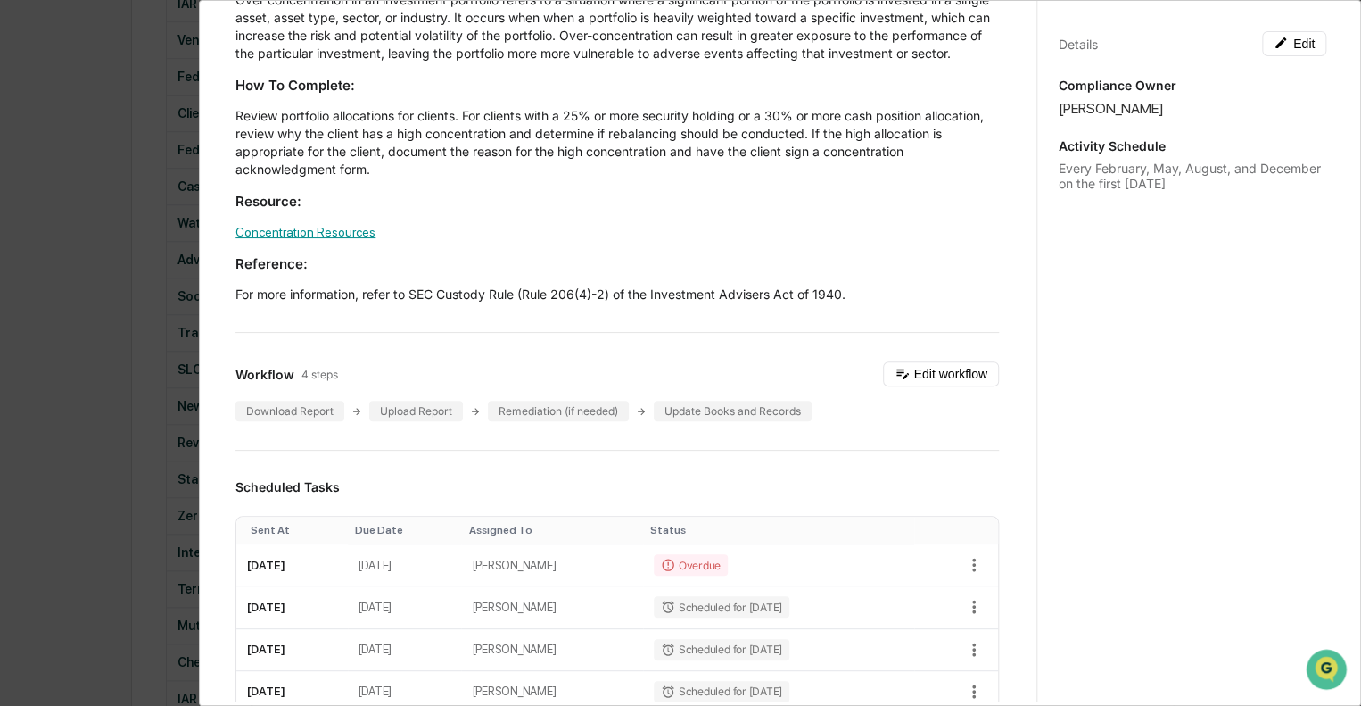
click at [310, 239] on link "Concentration Resources" at bounding box center [306, 232] width 140 height 14
click at [312, 239] on link "Concentration Resources" at bounding box center [306, 232] width 140 height 14
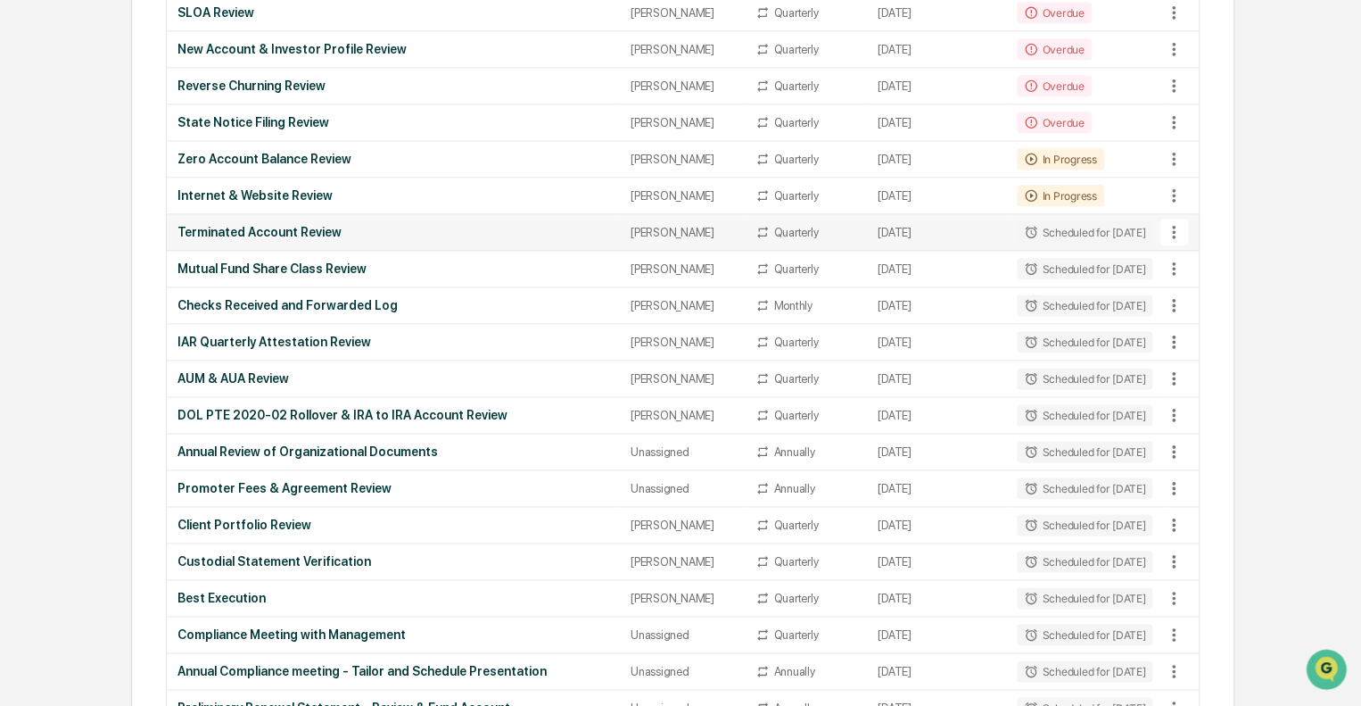
scroll to position [892, 0]
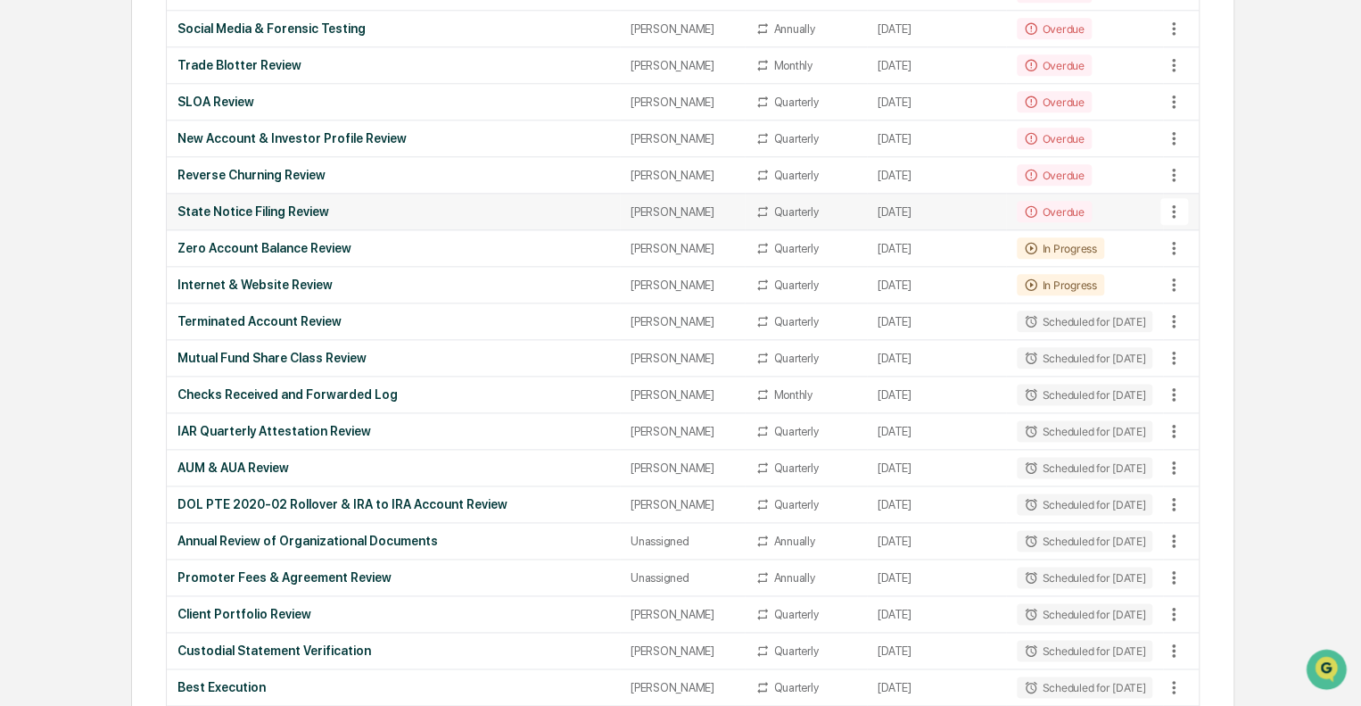
click at [363, 211] on div "State Notice Filing Review" at bounding box center [394, 211] width 432 height 14
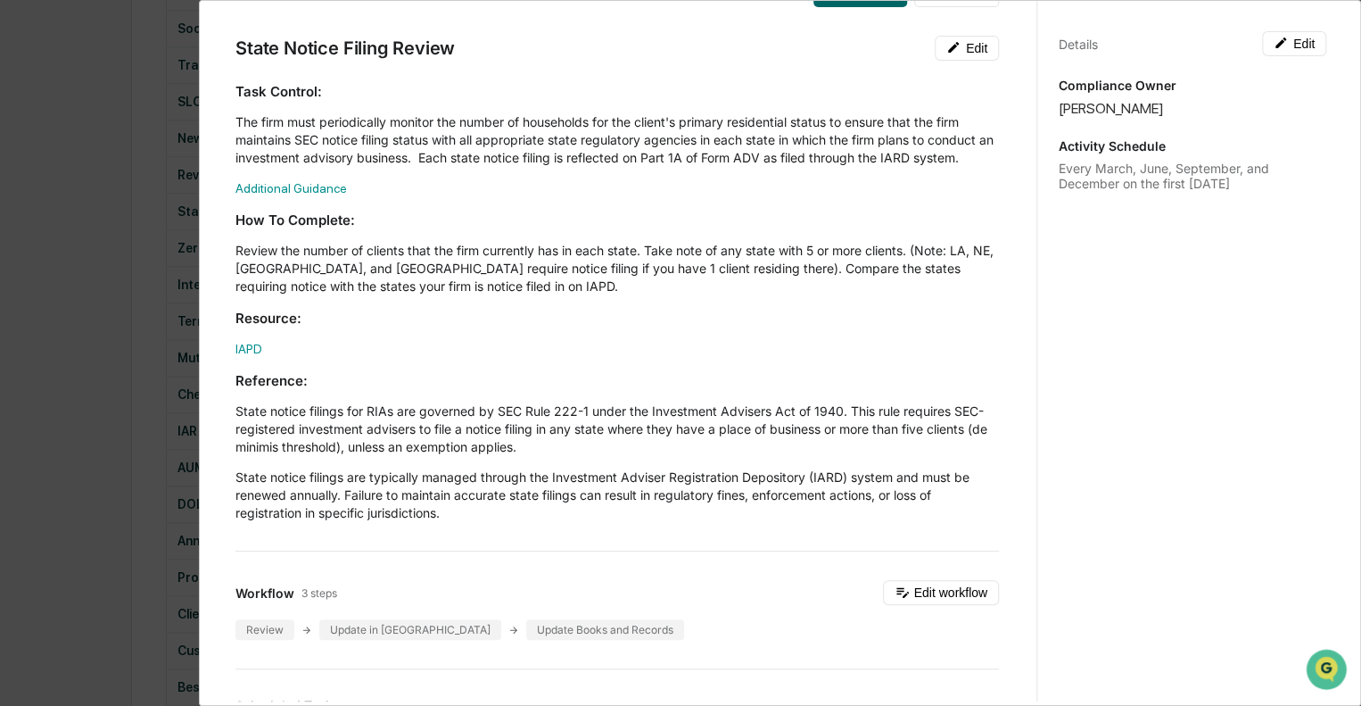
scroll to position [0, 0]
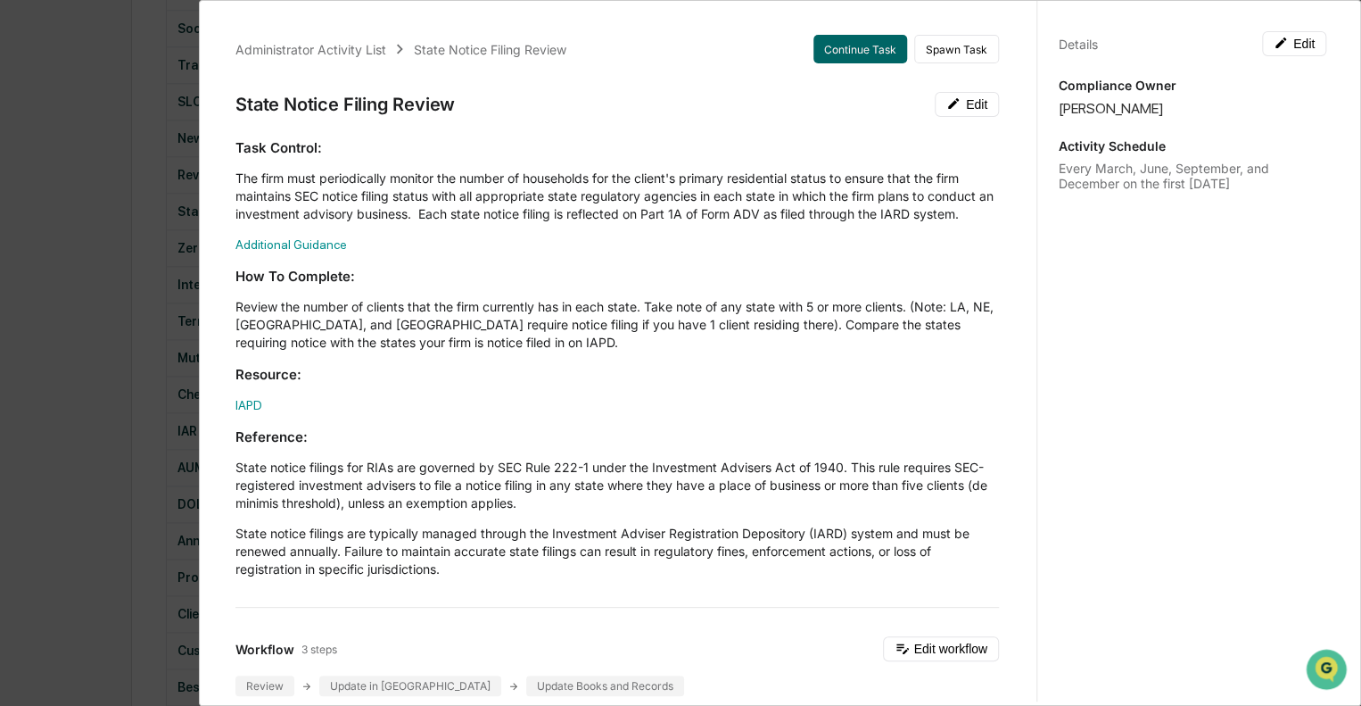
click at [105, 138] on div "Administrator Activity List State Notice Filing Review Continue Task Spawn Task…" at bounding box center [680, 353] width 1361 height 706
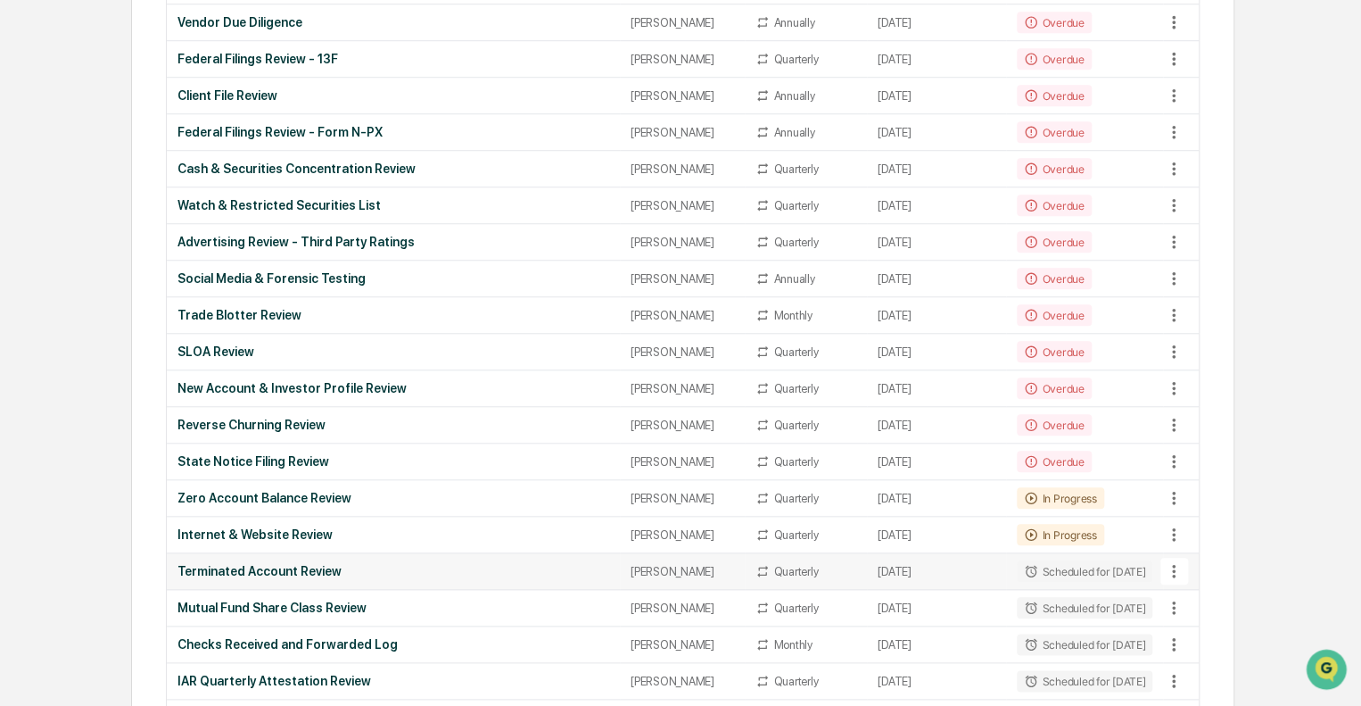
scroll to position [624, 0]
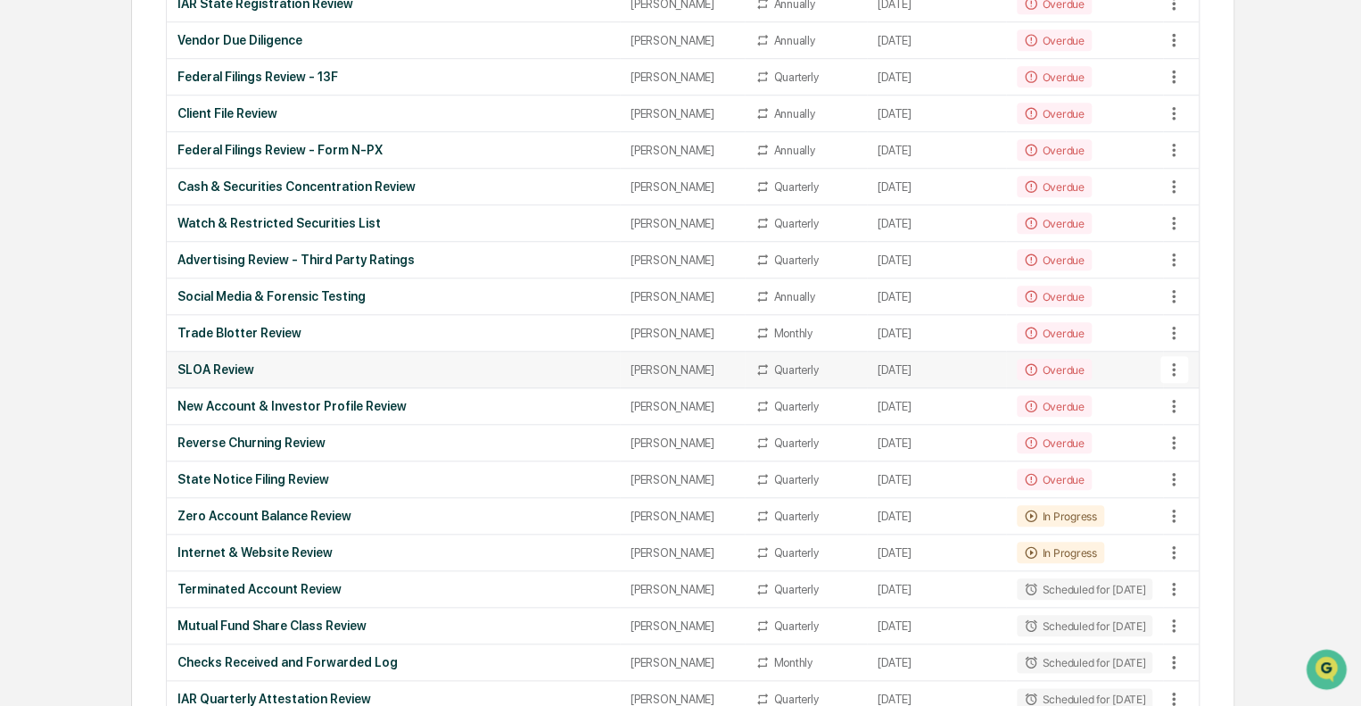
click at [288, 362] on div "SLOA Review" at bounding box center [394, 369] width 432 height 14
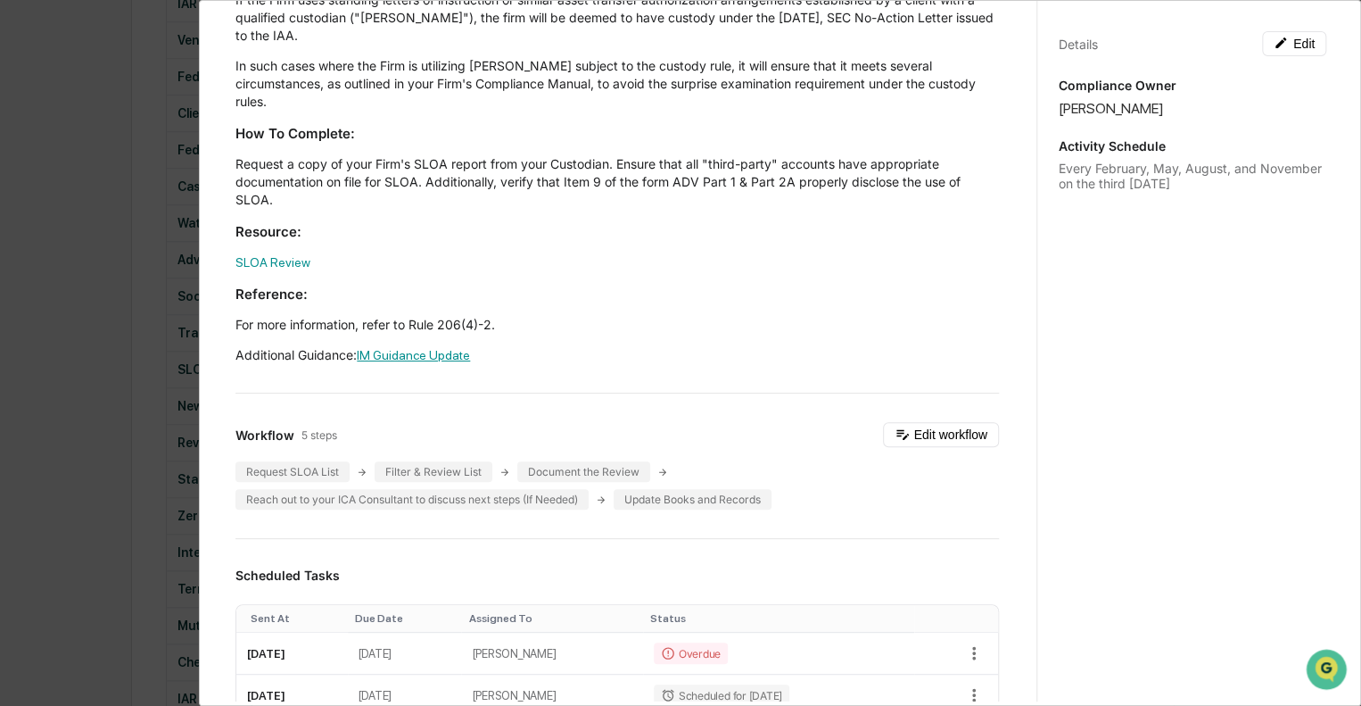
scroll to position [0, 0]
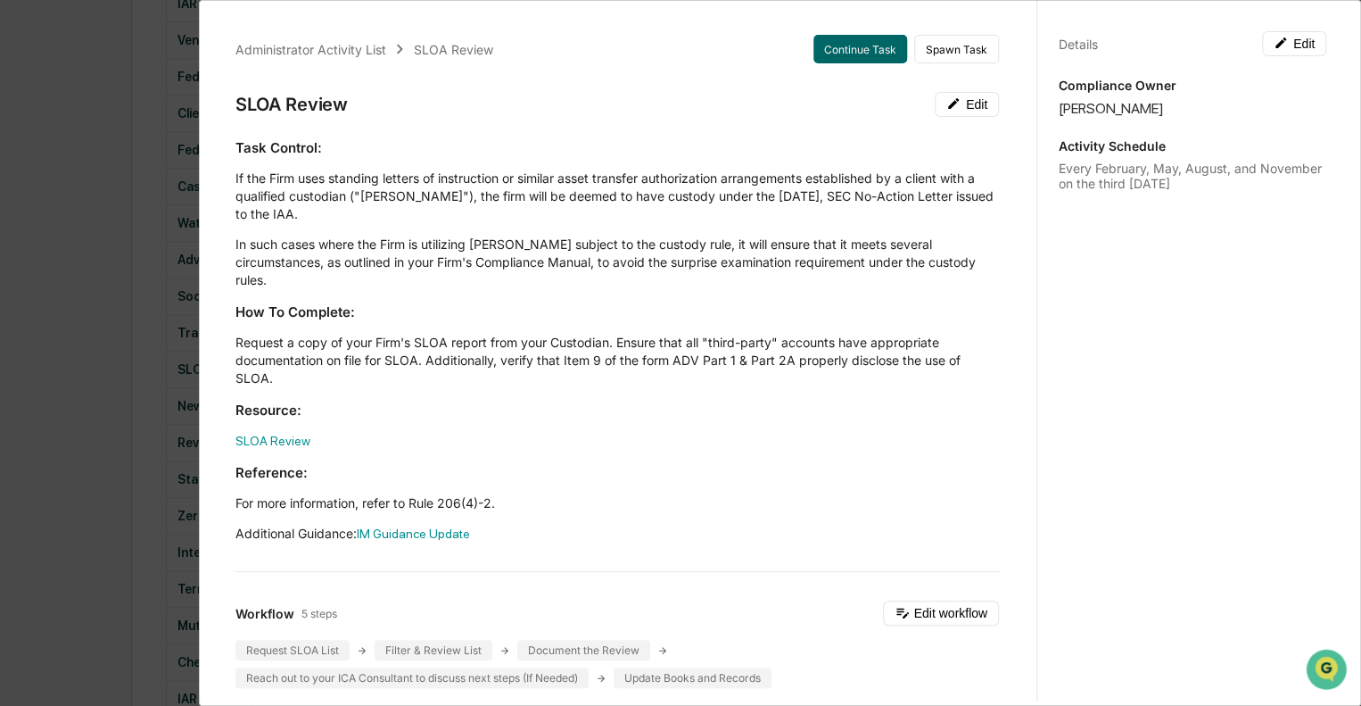
click at [66, 80] on div "Administrator Activity List SLOA Review Continue Task Spawn Task SLOA Review Ed…" at bounding box center [680, 353] width 1361 height 706
